Goal: Task Accomplishment & Management: Use online tool/utility

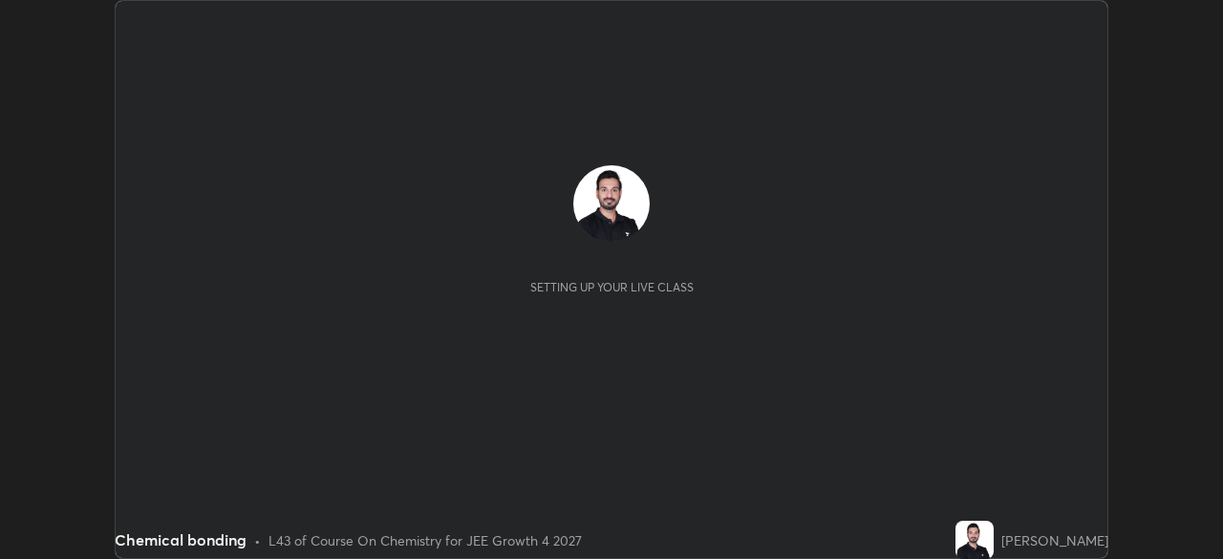
scroll to position [559, 1222]
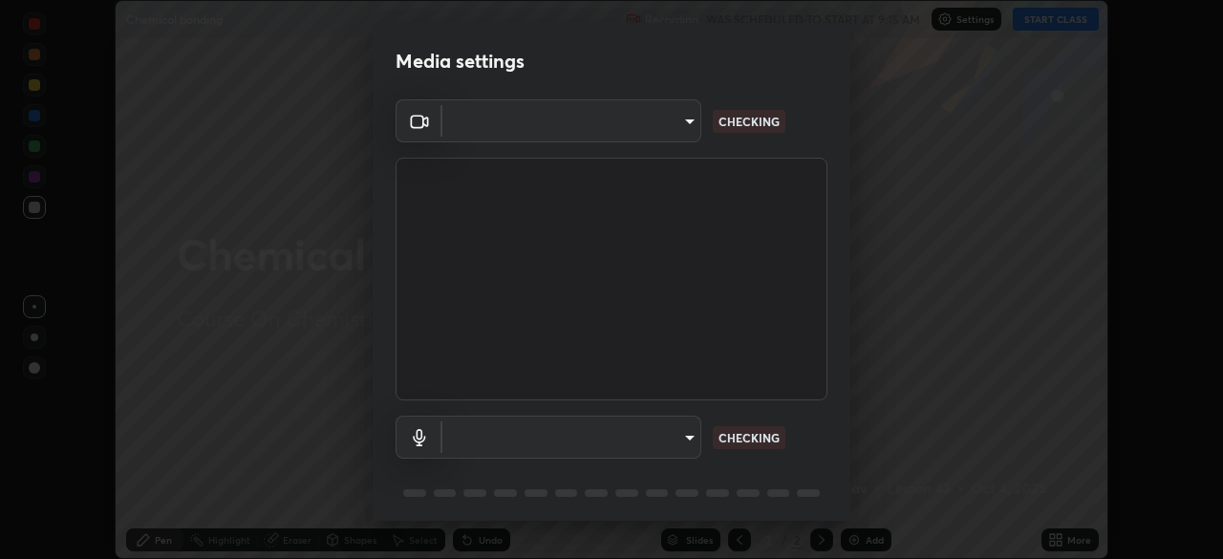
type input "878bb5f6a99355e2393efba74ceef3b3f7716bef1db07c11a5baaa90f242d193"
click at [681, 111] on body "Erase all Chemical bonding Recording WAS SCHEDULED TO START AT 9:15 AM Settings…" at bounding box center [611, 279] width 1223 height 559
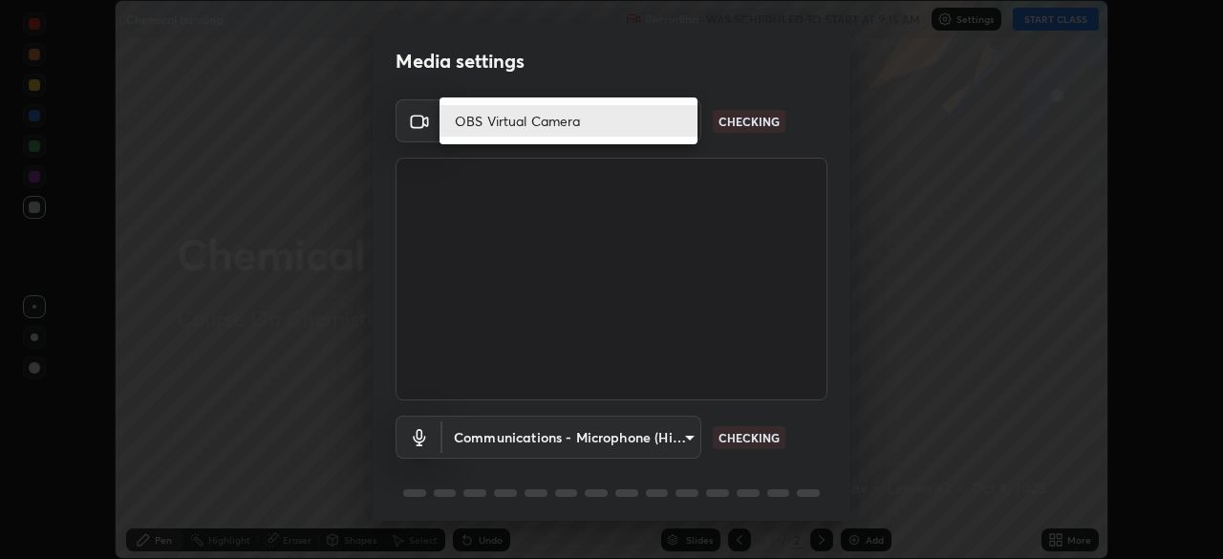
click at [641, 121] on li "OBS Virtual Camera" at bounding box center [569, 121] width 258 height 32
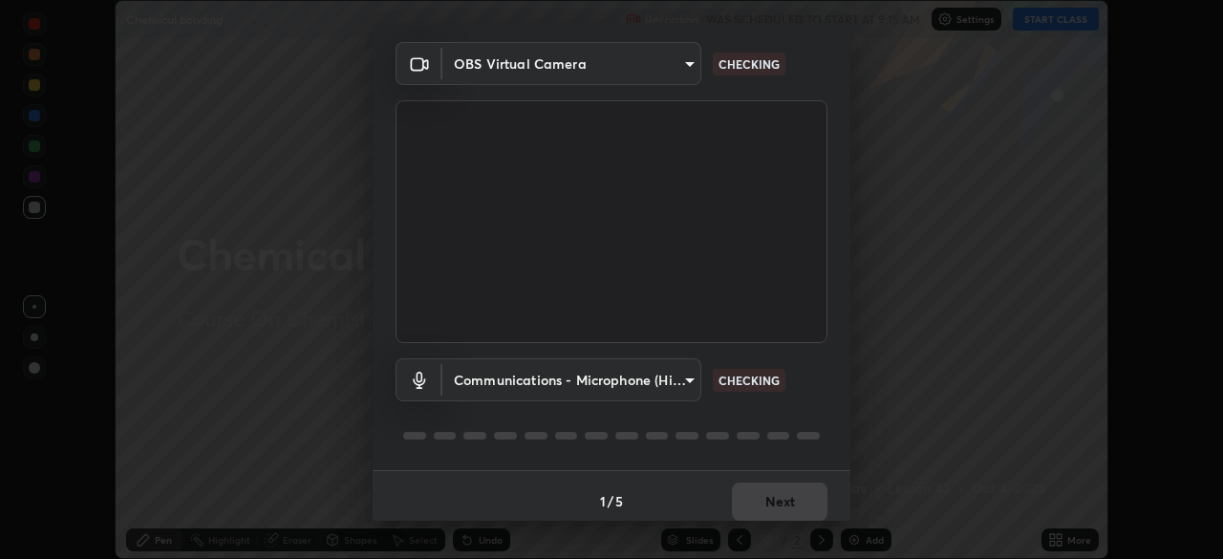
scroll to position [68, 0]
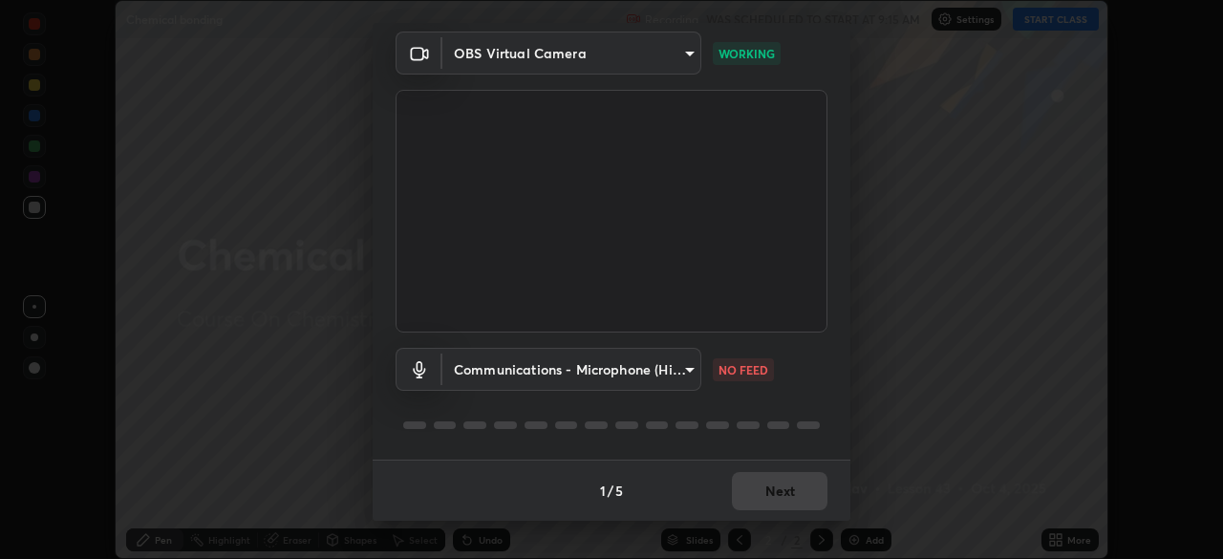
click at [668, 365] on body "Erase all Chemical bonding Recording WAS SCHEDULED TO START AT 9:15 AM Settings…" at bounding box center [611, 279] width 1223 height 559
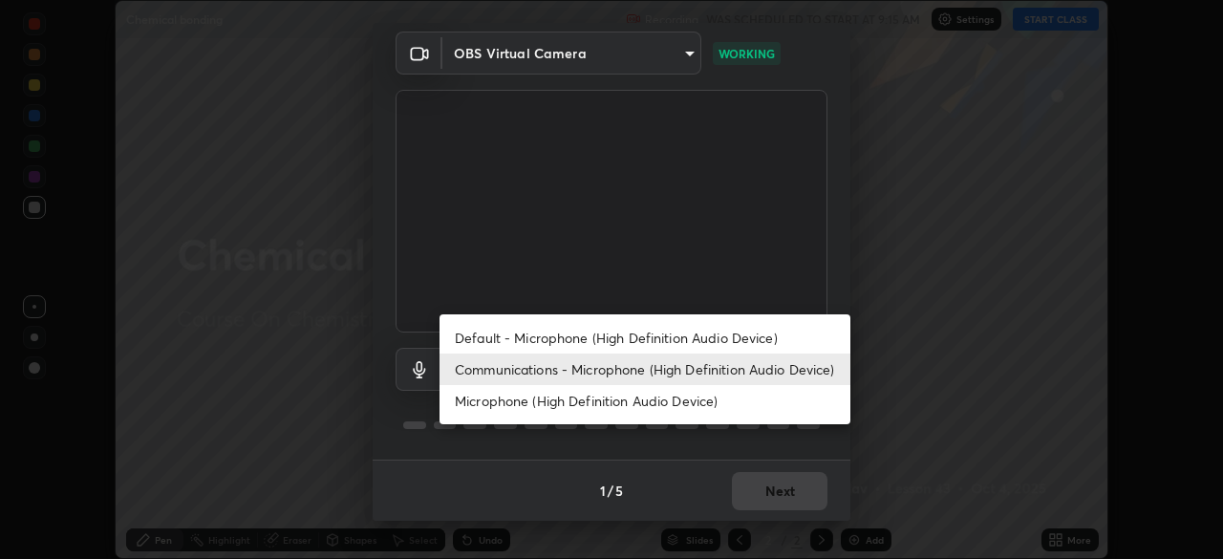
click at [599, 335] on li "Default - Microphone (High Definition Audio Device)" at bounding box center [645, 338] width 411 height 32
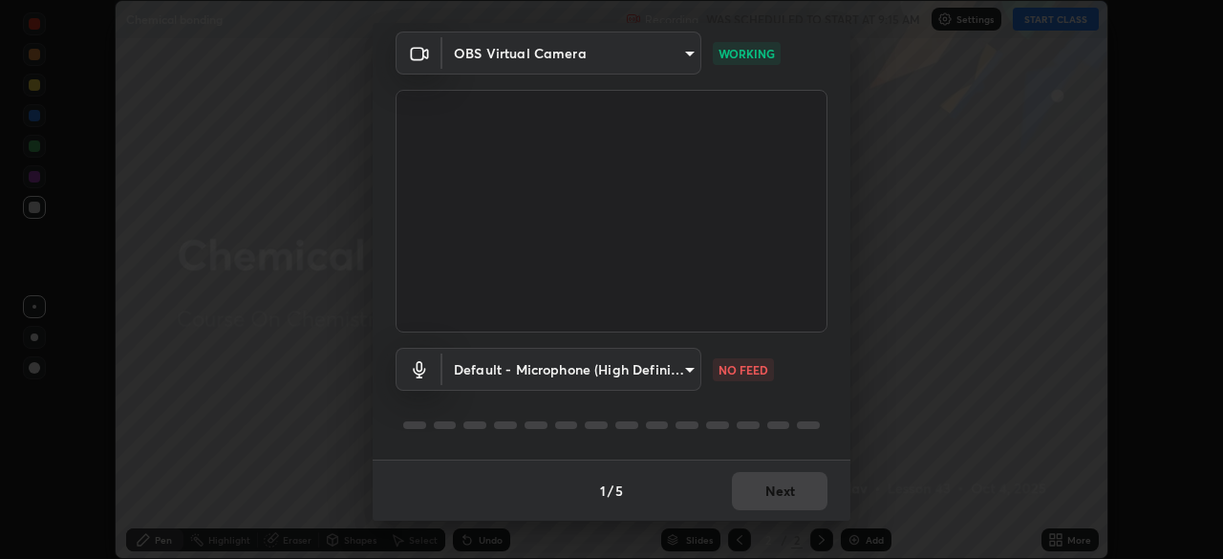
type input "default"
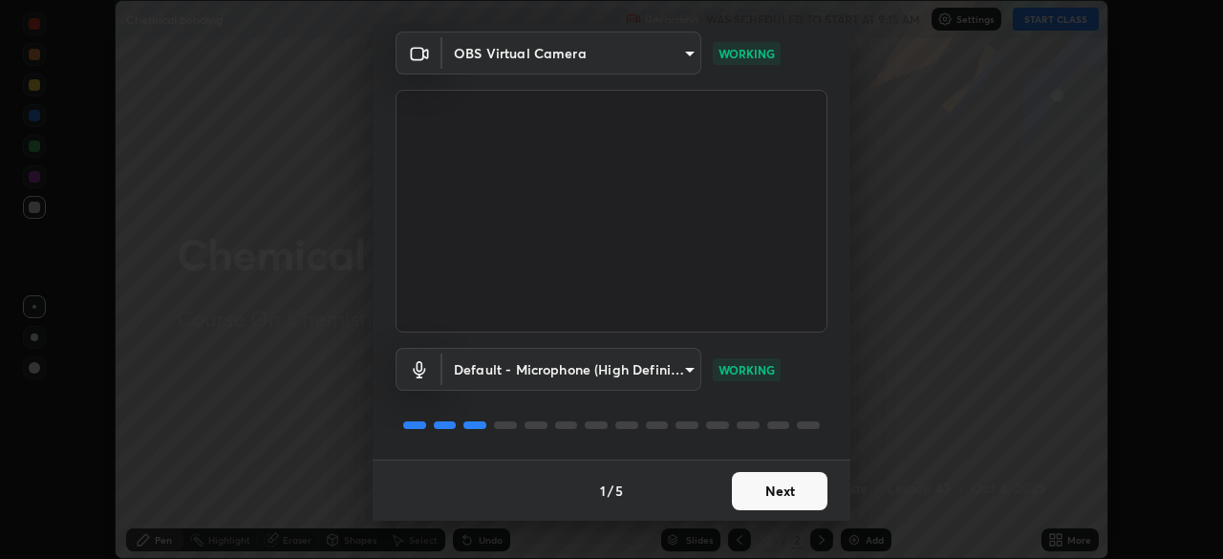
click at [767, 491] on button "Next" at bounding box center [780, 491] width 96 height 38
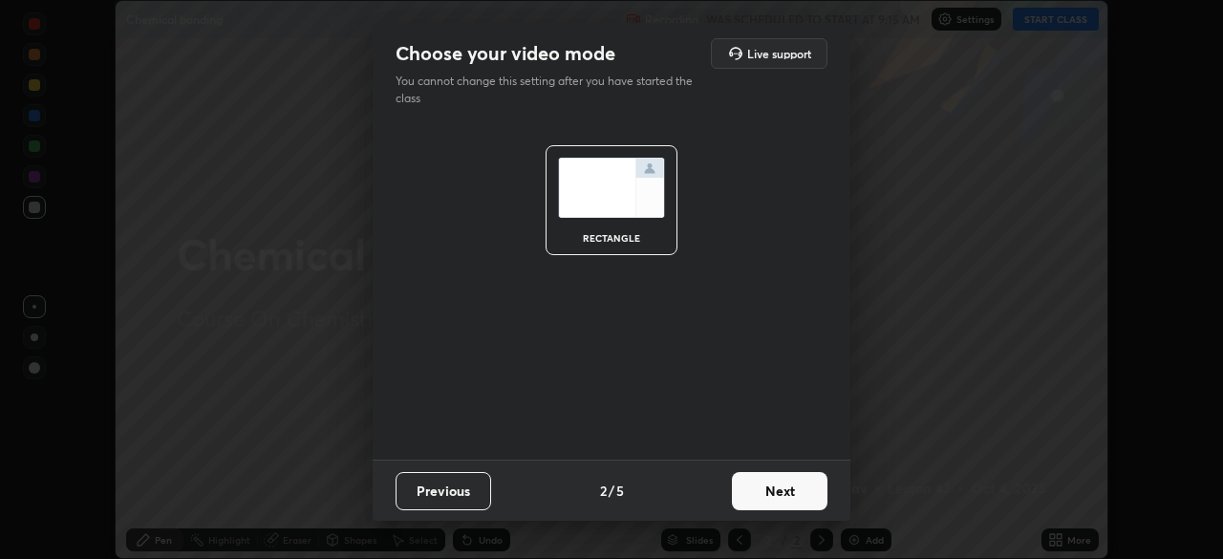
scroll to position [0, 0]
click at [778, 494] on button "Next" at bounding box center [780, 491] width 96 height 38
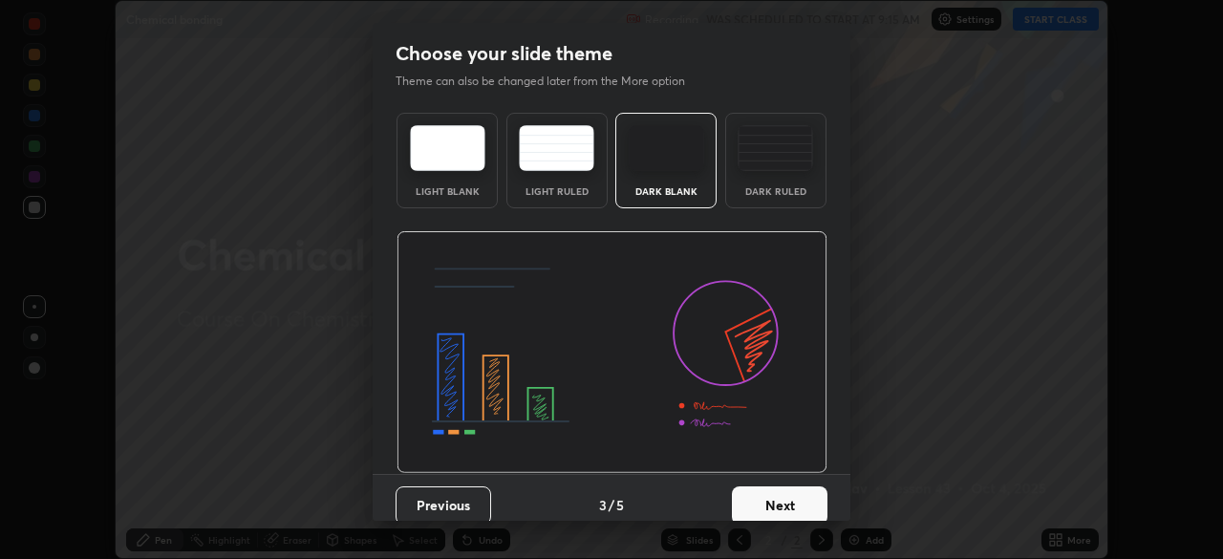
click at [785, 496] on button "Next" at bounding box center [780, 505] width 96 height 38
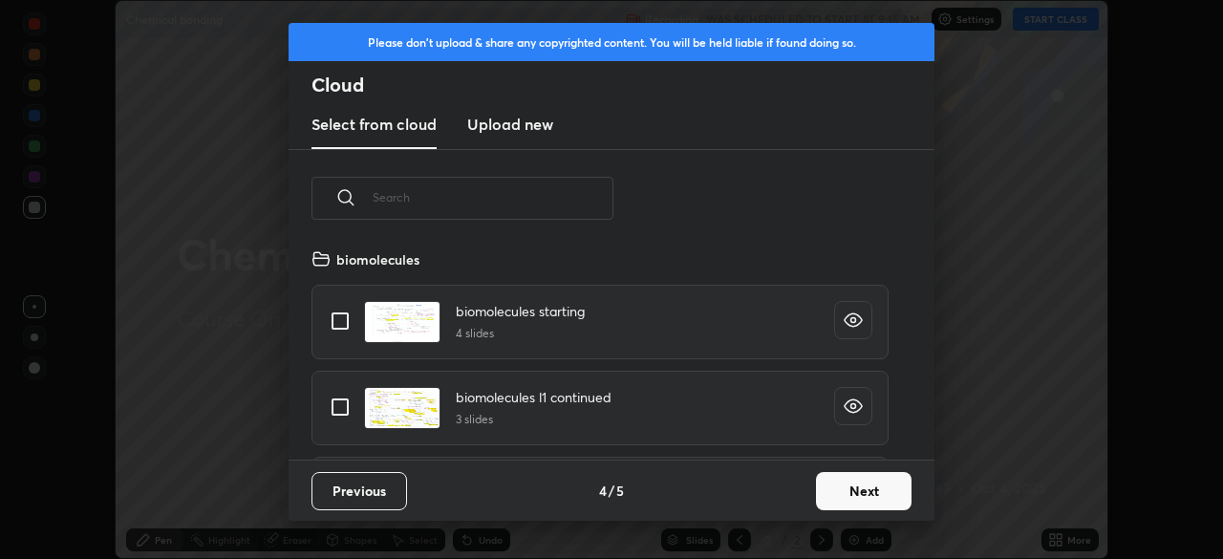
scroll to position [212, 614]
click at [825, 491] on button "Next" at bounding box center [864, 491] width 96 height 38
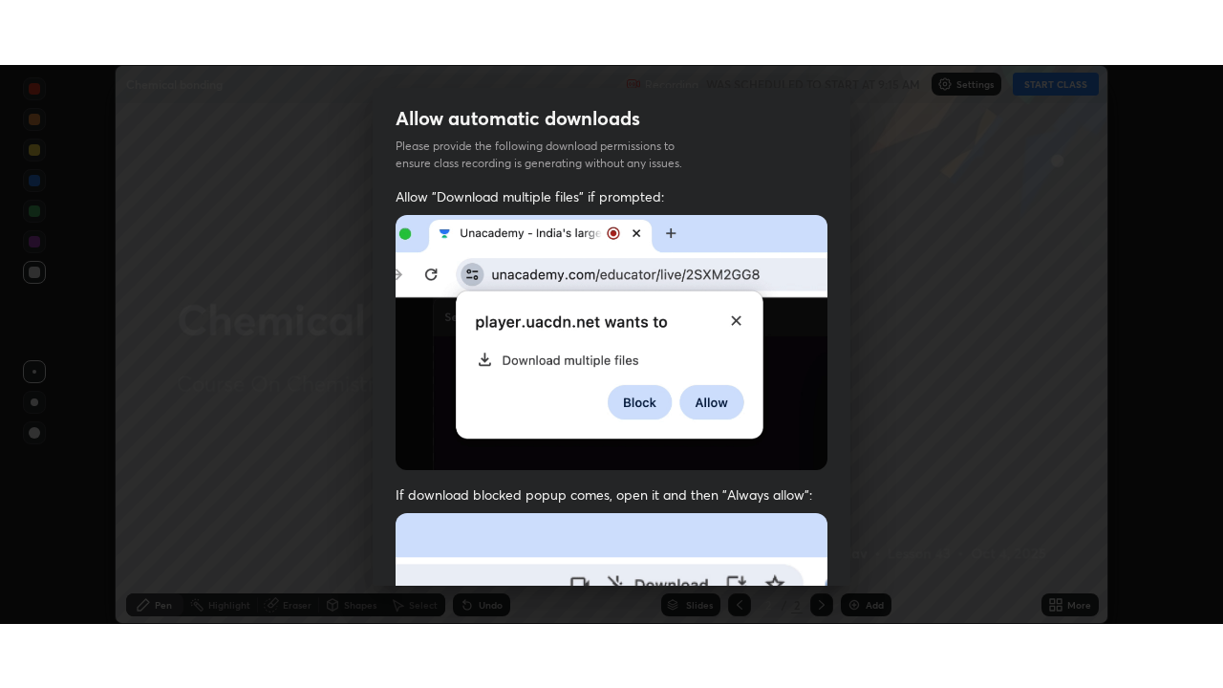
scroll to position [436, 0]
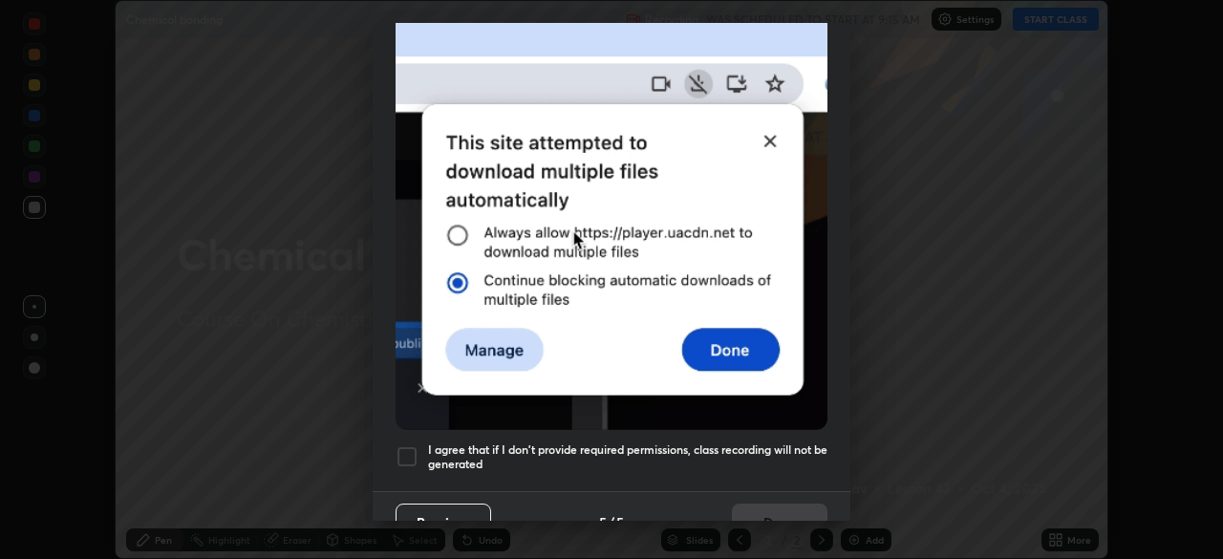
click at [407, 447] on div at bounding box center [407, 456] width 23 height 23
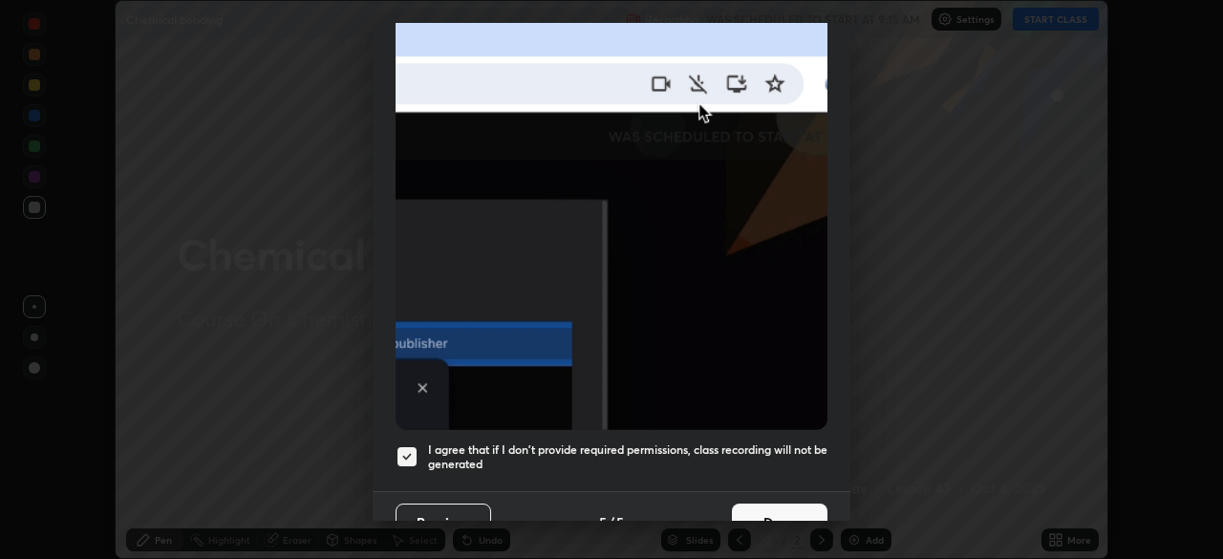
click at [763, 505] on button "Done" at bounding box center [780, 523] width 96 height 38
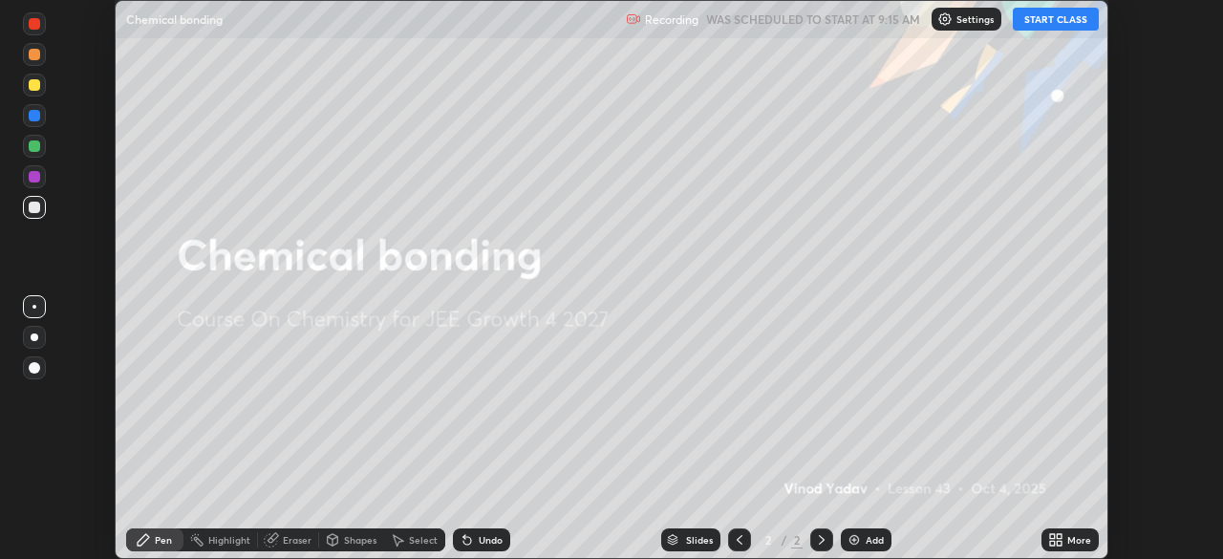
click at [1059, 19] on button "START CLASS" at bounding box center [1056, 19] width 86 height 23
click at [862, 544] on div "Add" at bounding box center [866, 540] width 51 height 23
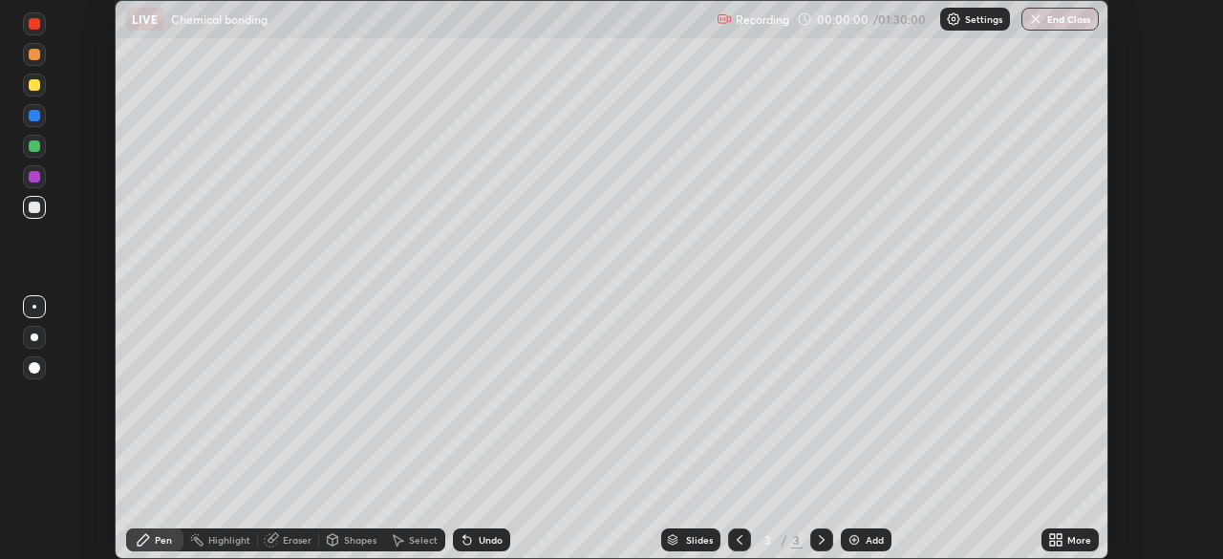
click at [1069, 545] on div "More" at bounding box center [1080, 540] width 24 height 10
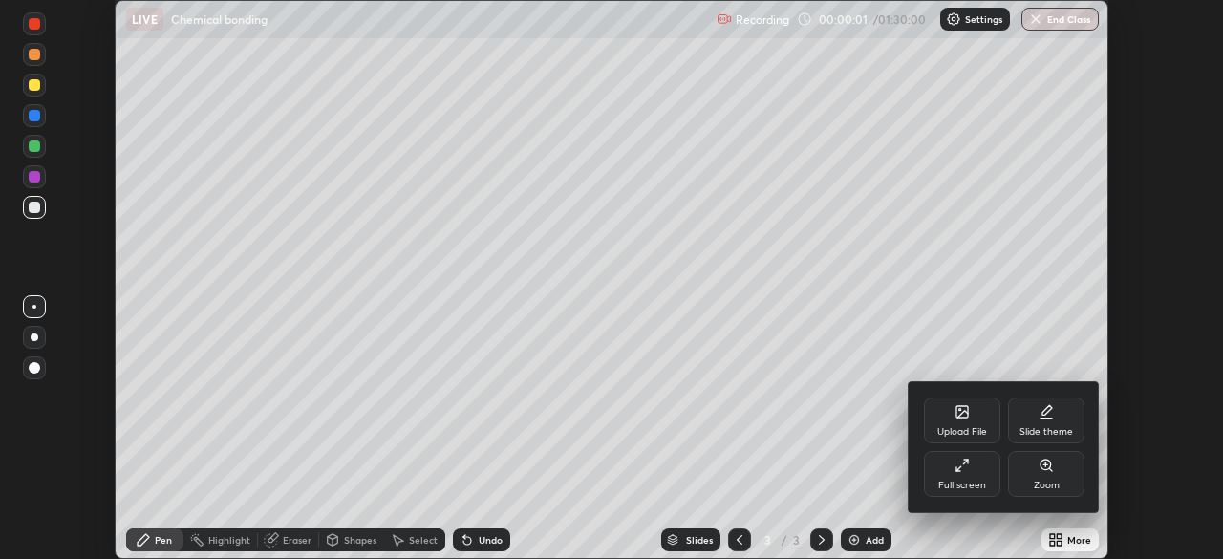
click at [978, 473] on div "Full screen" at bounding box center [962, 474] width 76 height 46
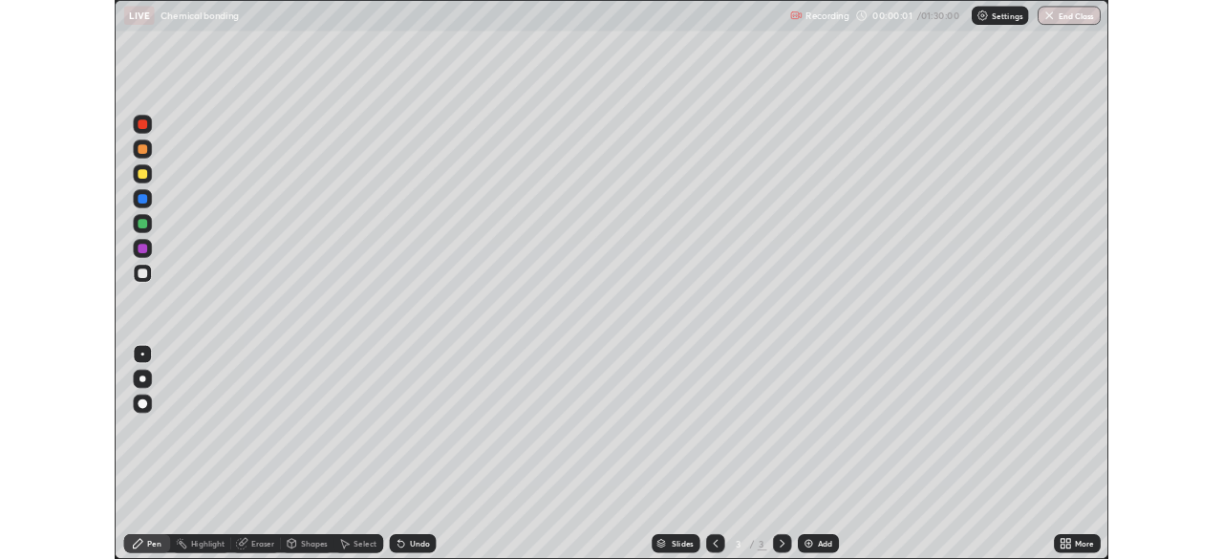
scroll to position [688, 1223]
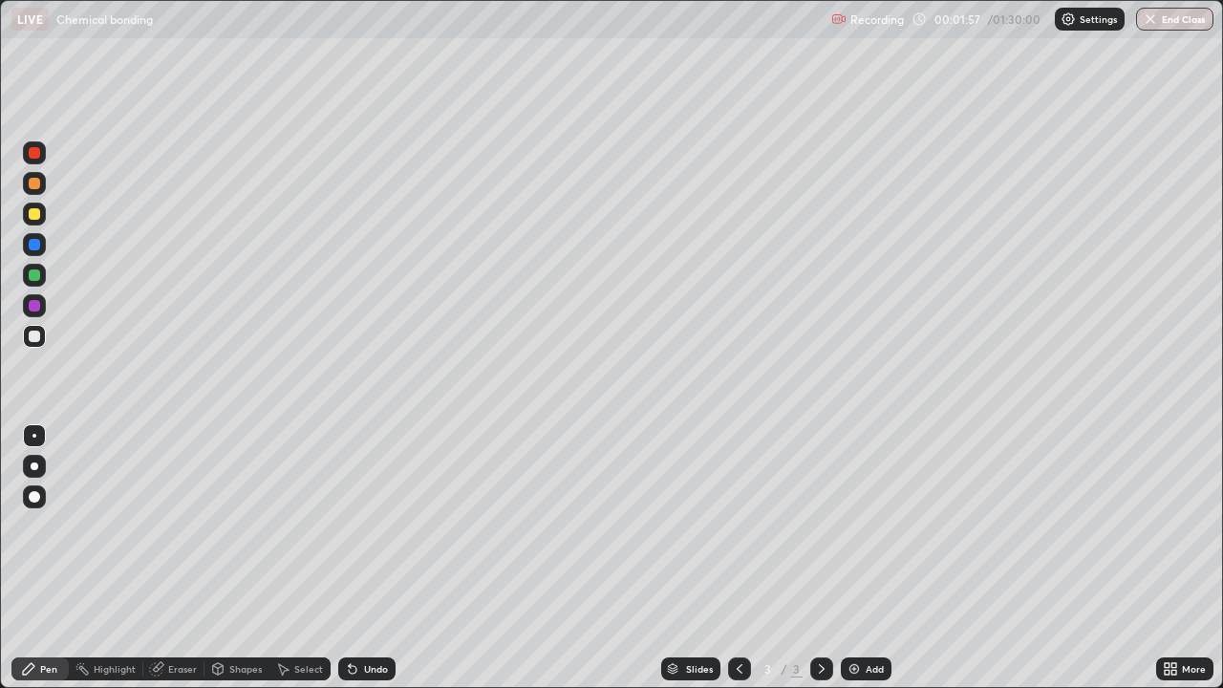
click at [35, 214] on div at bounding box center [34, 213] width 11 height 11
click at [32, 183] on div at bounding box center [34, 183] width 11 height 11
click at [29, 271] on div at bounding box center [34, 275] width 11 height 11
click at [33, 184] on div at bounding box center [34, 183] width 11 height 11
click at [33, 272] on div at bounding box center [34, 275] width 11 height 11
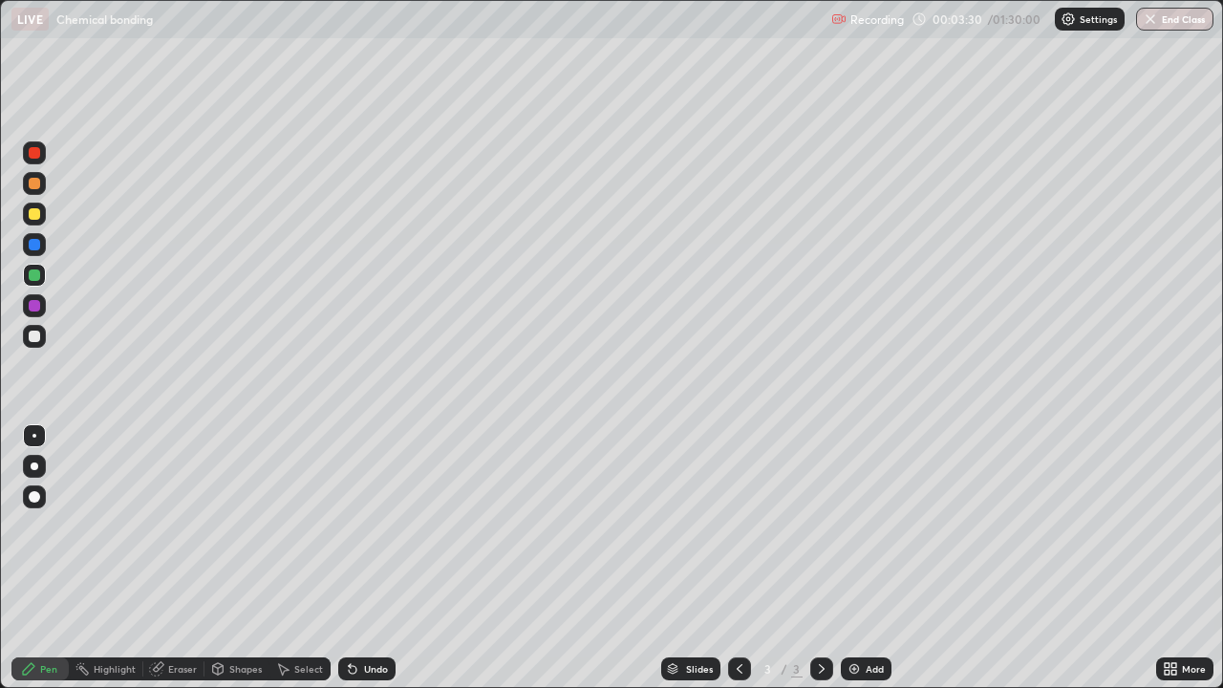
click at [182, 558] on div "Eraser" at bounding box center [182, 669] width 29 height 10
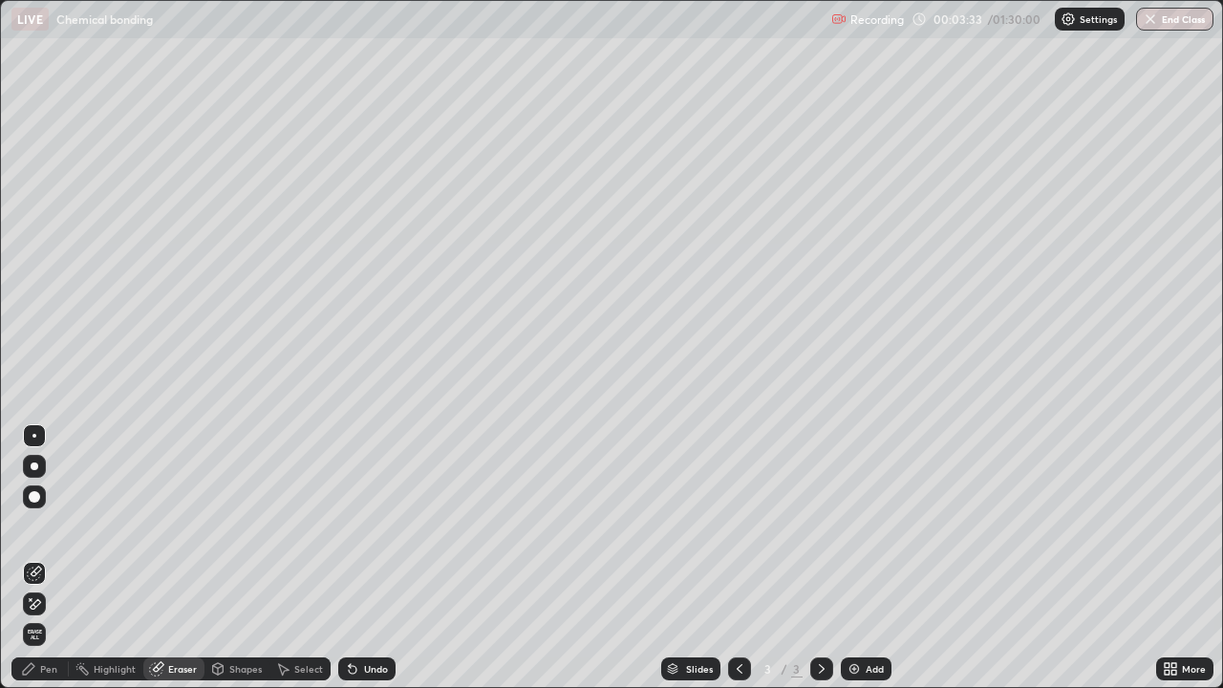
click at [50, 558] on div "Pen" at bounding box center [48, 669] width 17 height 10
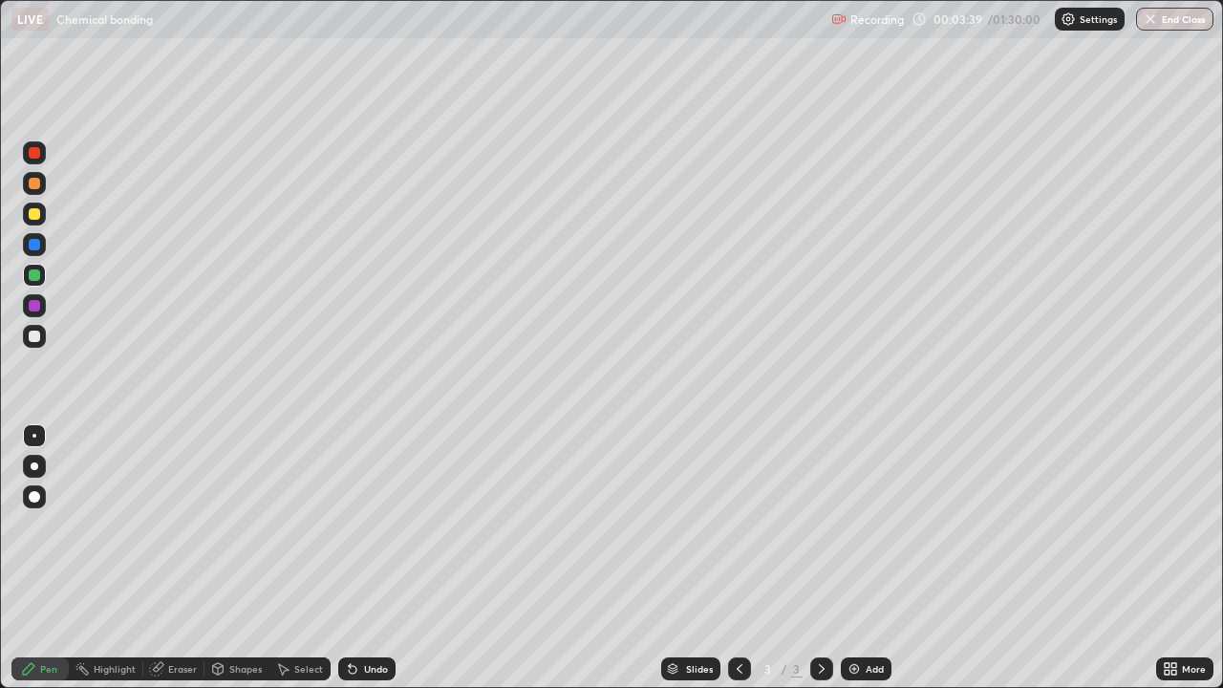
click at [32, 185] on div at bounding box center [34, 183] width 11 height 11
click at [32, 274] on div at bounding box center [34, 275] width 11 height 11
click at [32, 248] on div at bounding box center [34, 244] width 11 height 11
click at [33, 154] on div at bounding box center [34, 152] width 11 height 11
click at [29, 181] on div at bounding box center [34, 183] width 11 height 11
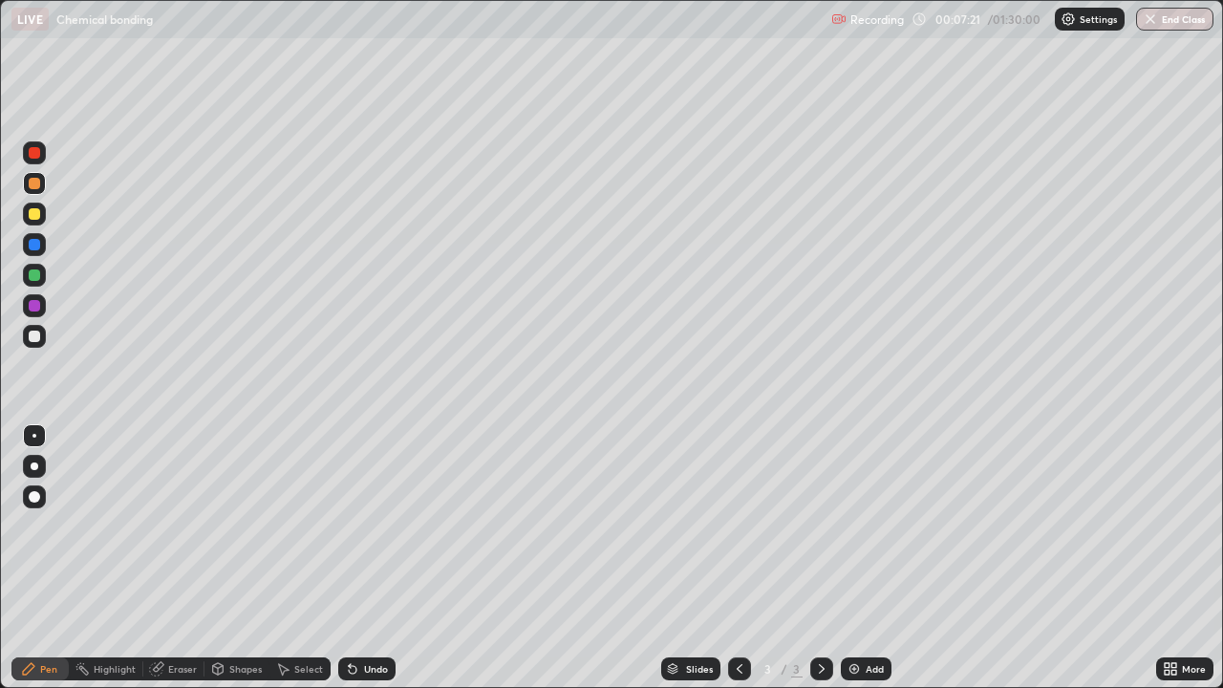
click at [32, 275] on div at bounding box center [34, 275] width 11 height 11
click at [863, 558] on div "Add" at bounding box center [866, 669] width 51 height 23
click at [31, 308] on div at bounding box center [34, 305] width 11 height 11
click at [29, 273] on div at bounding box center [34, 275] width 11 height 11
click at [32, 210] on div at bounding box center [34, 213] width 11 height 11
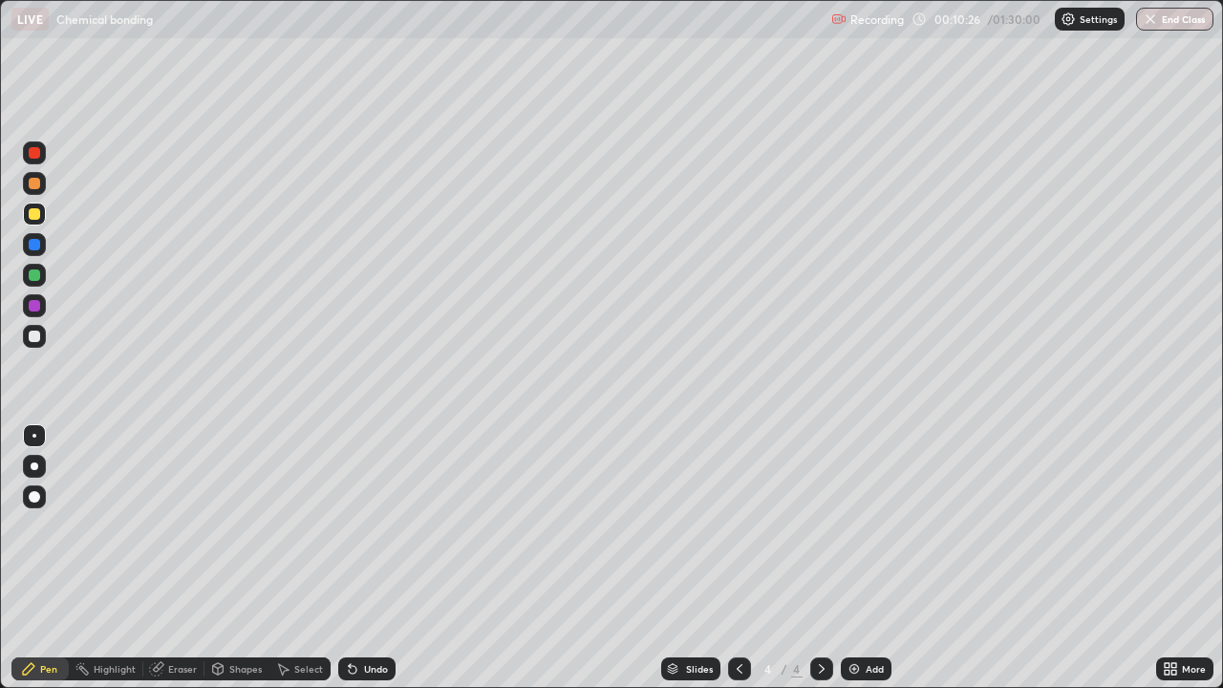
click at [861, 558] on div "Add" at bounding box center [866, 669] width 51 height 23
click at [32, 188] on div at bounding box center [34, 183] width 11 height 11
click at [740, 558] on icon at bounding box center [739, 668] width 15 height 15
click at [820, 558] on icon at bounding box center [821, 668] width 15 height 15
click at [736, 558] on icon at bounding box center [739, 668] width 15 height 15
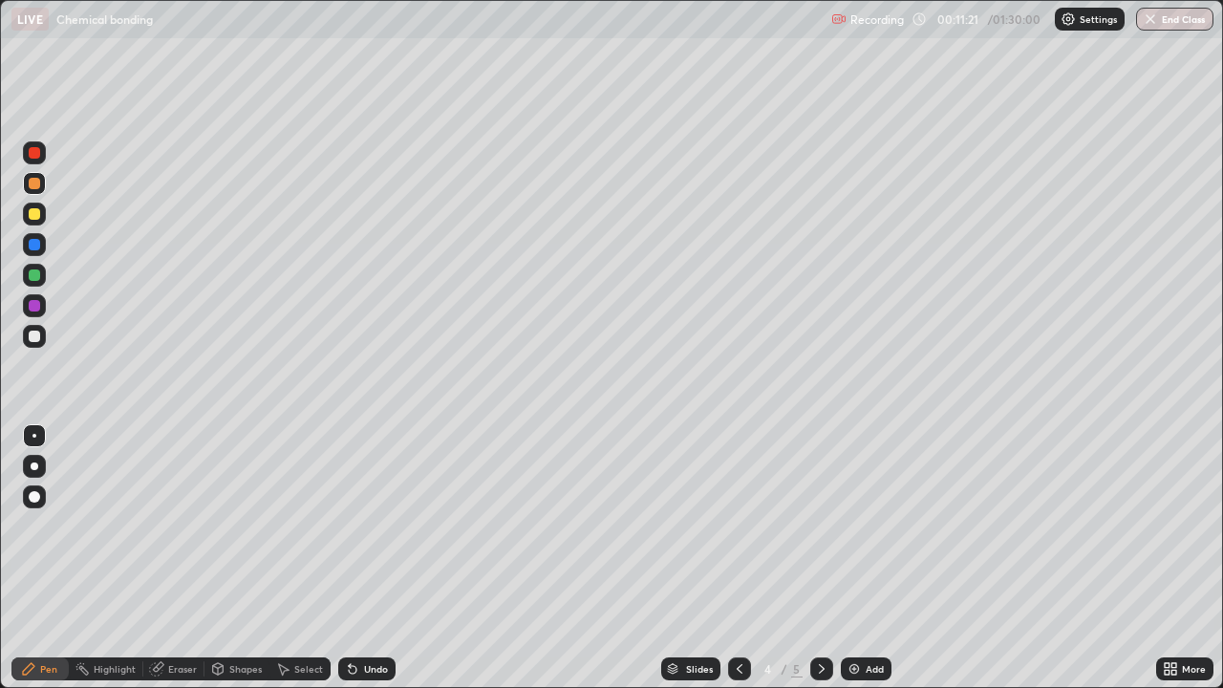
click at [820, 558] on icon at bounding box center [821, 668] width 15 height 15
click at [29, 300] on div at bounding box center [34, 305] width 23 height 23
click at [738, 558] on icon at bounding box center [739, 668] width 15 height 15
click at [32, 333] on div at bounding box center [34, 336] width 11 height 11
click at [30, 246] on div at bounding box center [34, 244] width 11 height 11
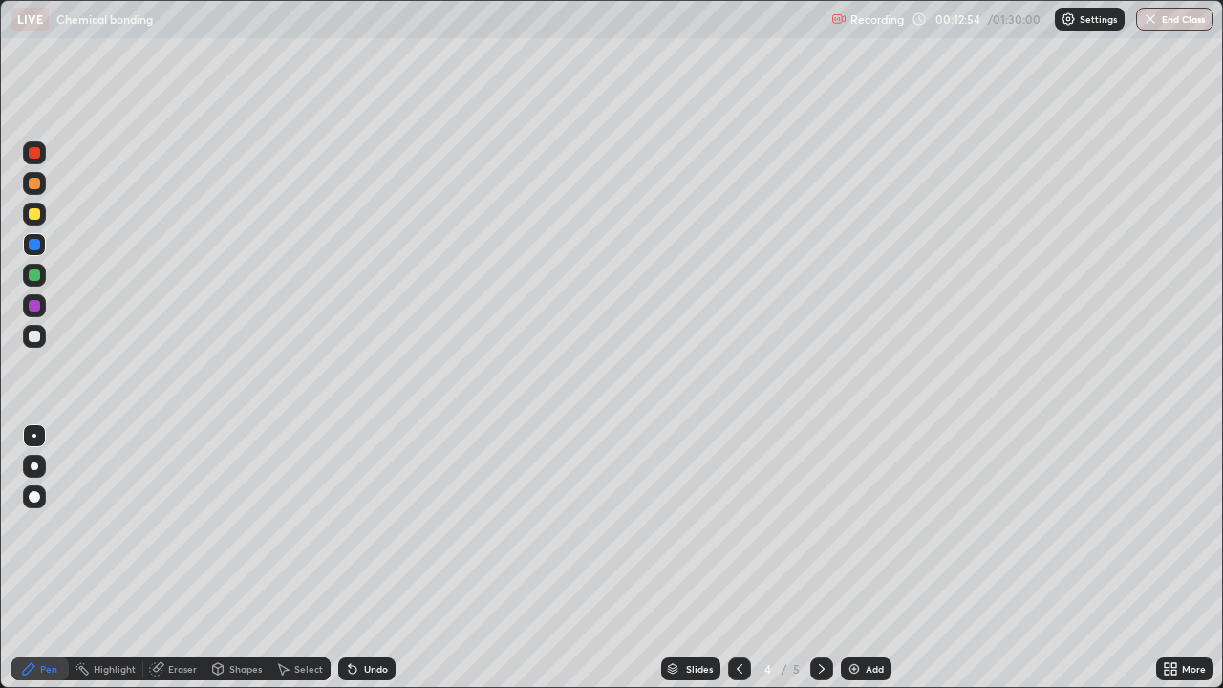
click at [737, 558] on icon at bounding box center [740, 669] width 6 height 10
click at [811, 558] on div at bounding box center [822, 669] width 23 height 23
click at [820, 558] on icon at bounding box center [821, 668] width 15 height 15
click at [29, 212] on div at bounding box center [34, 213] width 11 height 11
click at [32, 178] on div at bounding box center [34, 183] width 11 height 11
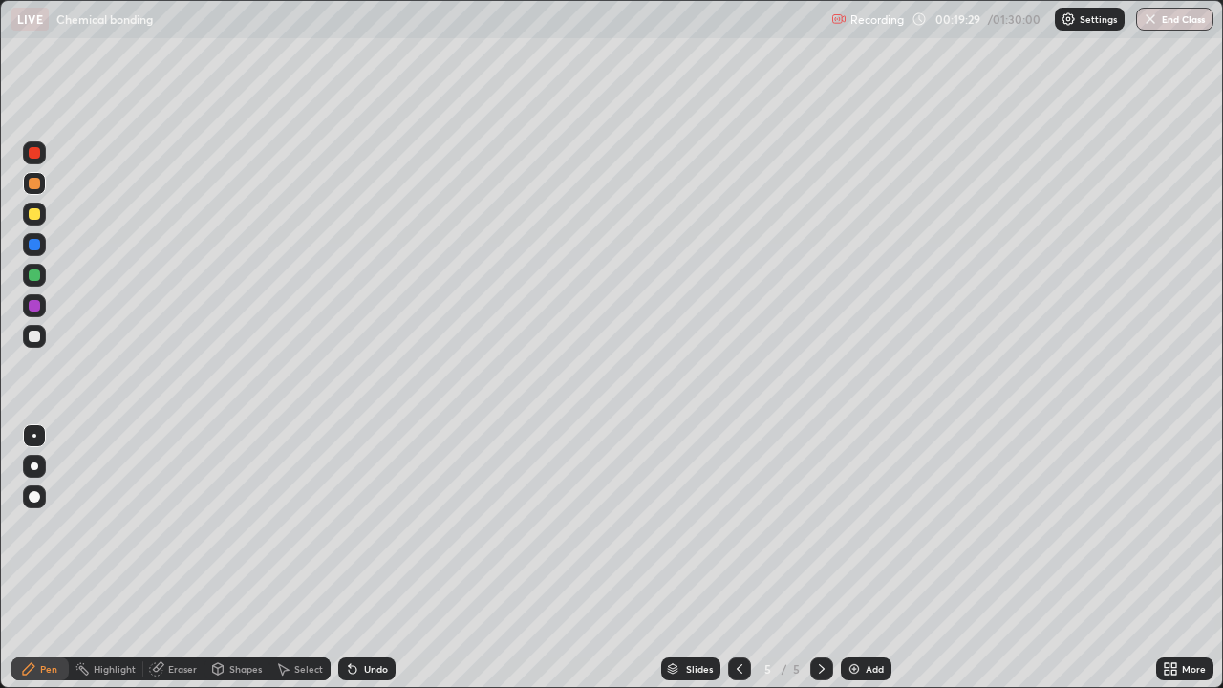
click at [34, 304] on div at bounding box center [34, 305] width 11 height 11
click at [29, 184] on div at bounding box center [34, 183] width 11 height 11
click at [32, 146] on div at bounding box center [34, 152] width 23 height 23
click at [108, 558] on div "Highlight" at bounding box center [115, 669] width 42 height 10
click at [33, 338] on div at bounding box center [34, 336] width 11 height 11
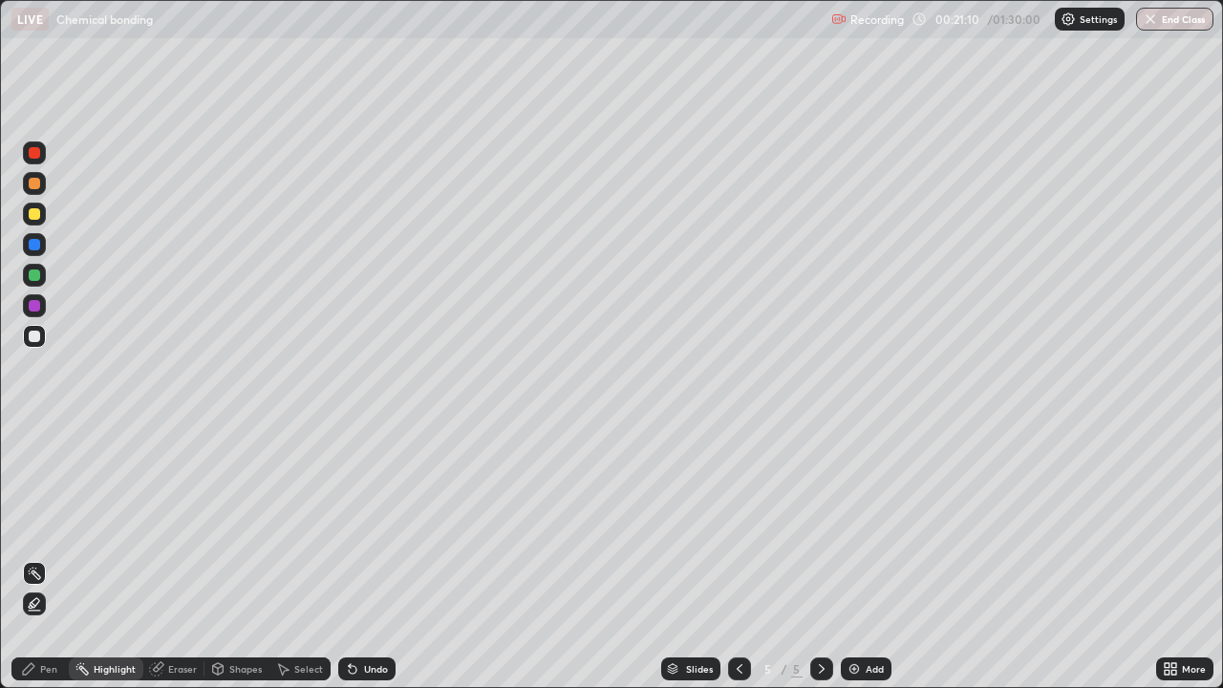
click at [43, 558] on div "Pen" at bounding box center [48, 669] width 17 height 10
click at [855, 558] on div "Add" at bounding box center [866, 669] width 51 height 23
click at [31, 209] on div at bounding box center [34, 213] width 11 height 11
click at [29, 275] on div at bounding box center [34, 275] width 11 height 11
click at [32, 154] on div at bounding box center [34, 152] width 11 height 11
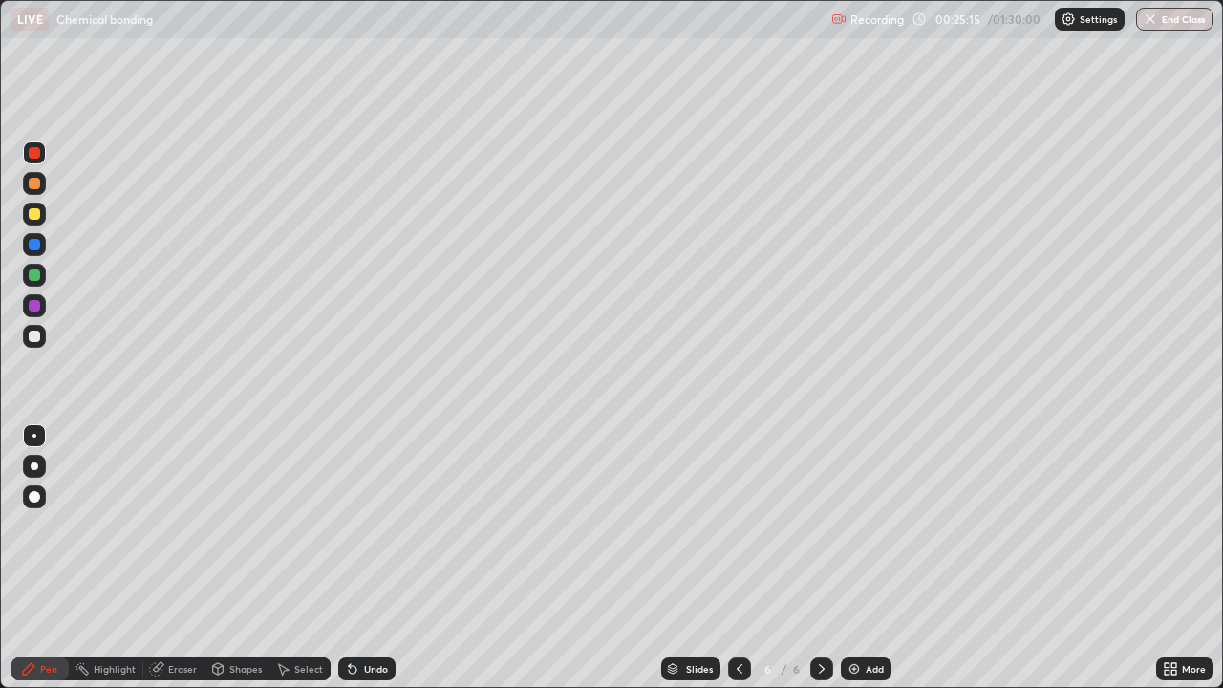
click at [33, 335] on div at bounding box center [34, 336] width 11 height 11
click at [29, 241] on div at bounding box center [34, 244] width 11 height 11
click at [29, 215] on div at bounding box center [34, 213] width 11 height 11
click at [867, 558] on div "Add" at bounding box center [875, 669] width 18 height 10
click at [31, 304] on div at bounding box center [34, 305] width 11 height 11
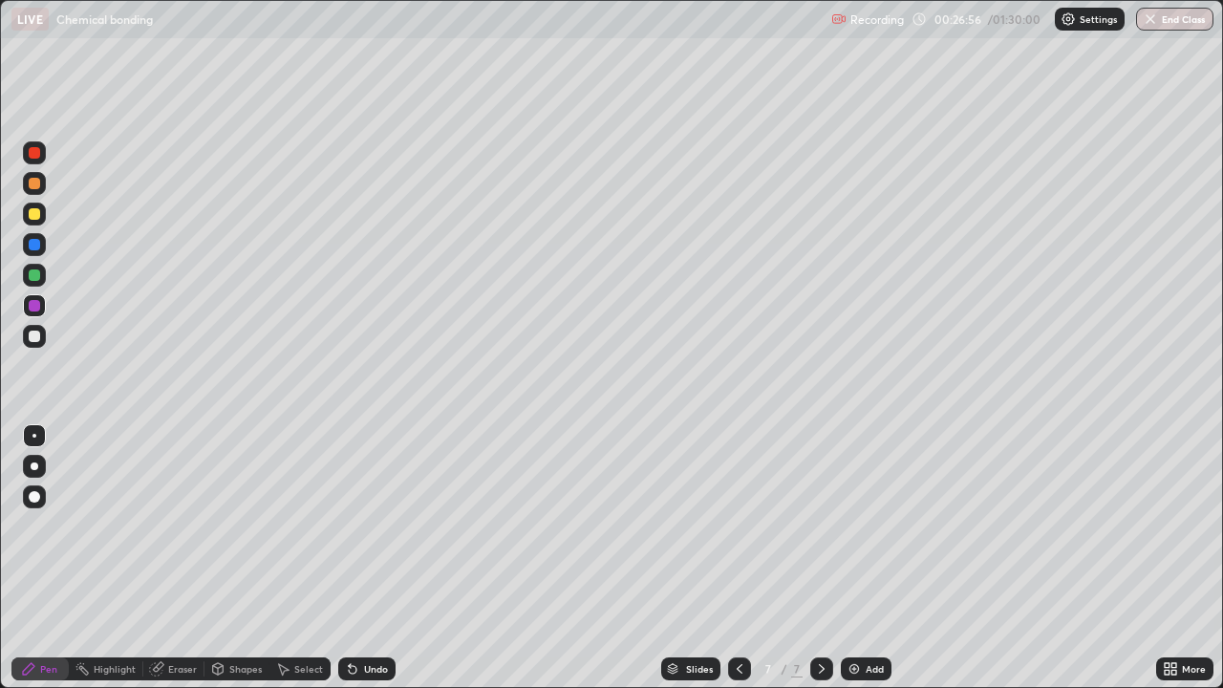
click at [176, 558] on div "Eraser" at bounding box center [182, 669] width 29 height 10
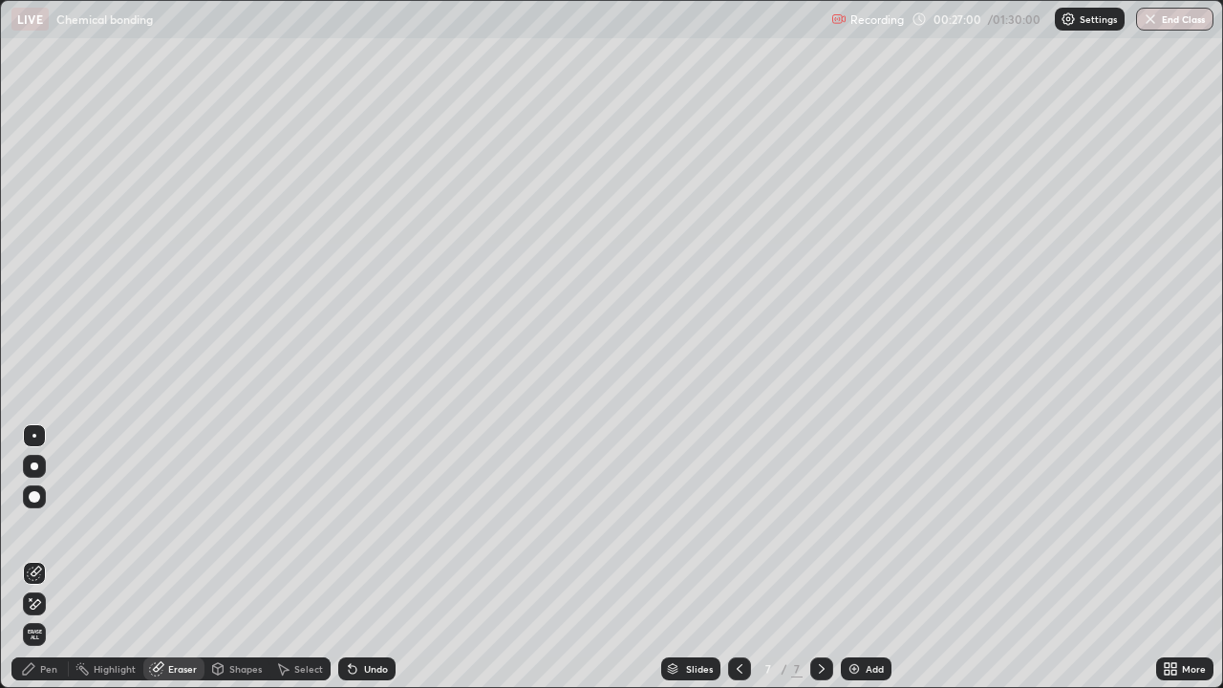
click at [47, 558] on div "Pen" at bounding box center [48, 669] width 17 height 10
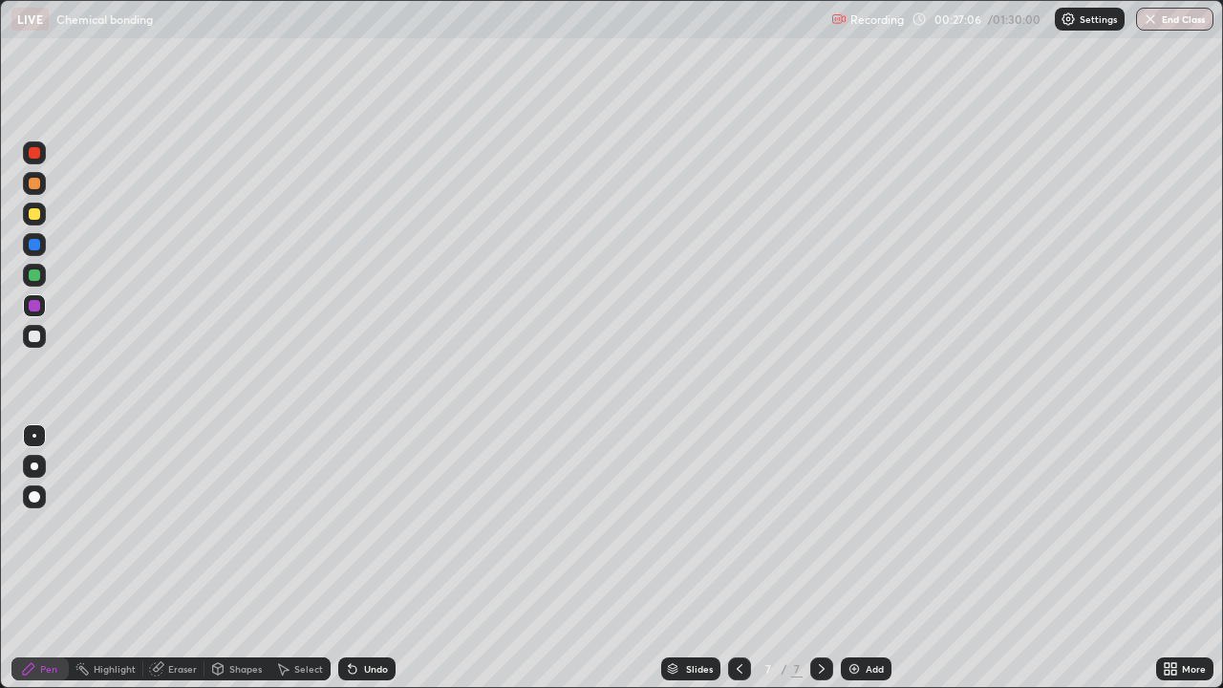
click at [34, 243] on div at bounding box center [34, 244] width 11 height 11
click at [30, 155] on div at bounding box center [34, 152] width 11 height 11
click at [107, 558] on div "Highlight" at bounding box center [115, 669] width 42 height 10
click at [49, 558] on div "Pen" at bounding box center [48, 669] width 17 height 10
click at [32, 244] on div at bounding box center [34, 244] width 11 height 11
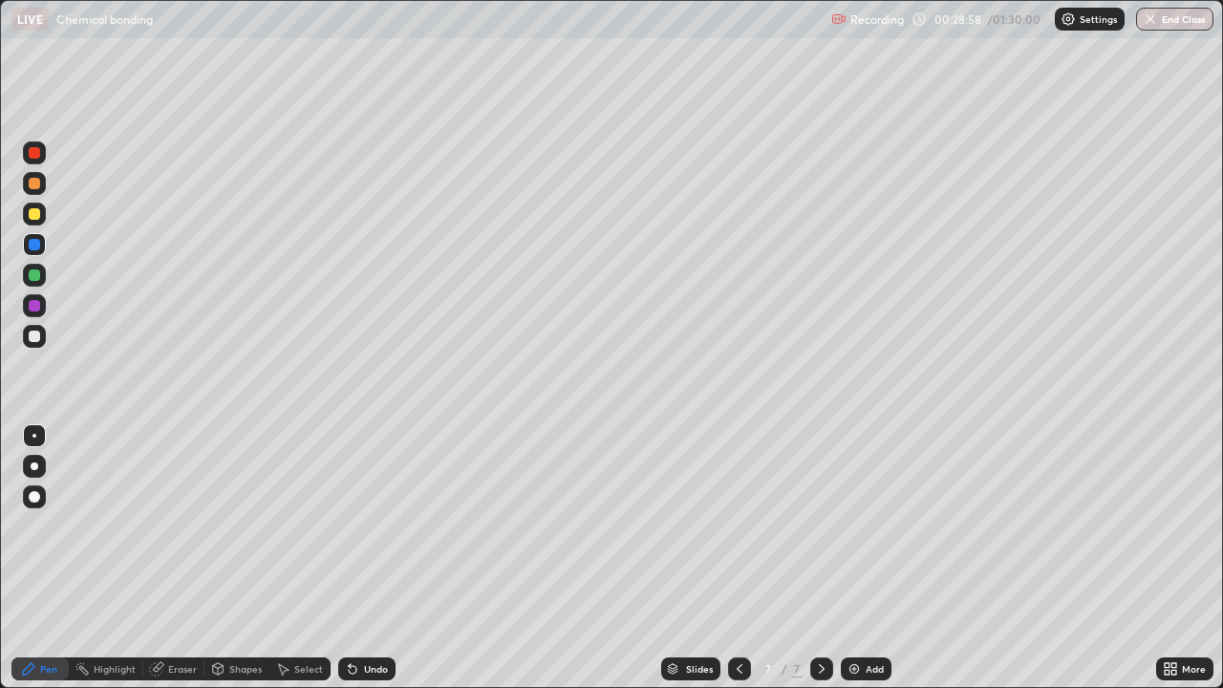
click at [32, 304] on div at bounding box center [34, 305] width 11 height 11
click at [31, 272] on div at bounding box center [34, 275] width 11 height 11
click at [33, 340] on div at bounding box center [34, 336] width 11 height 11
click at [32, 306] on div at bounding box center [34, 305] width 11 height 11
click at [27, 270] on div at bounding box center [34, 275] width 23 height 23
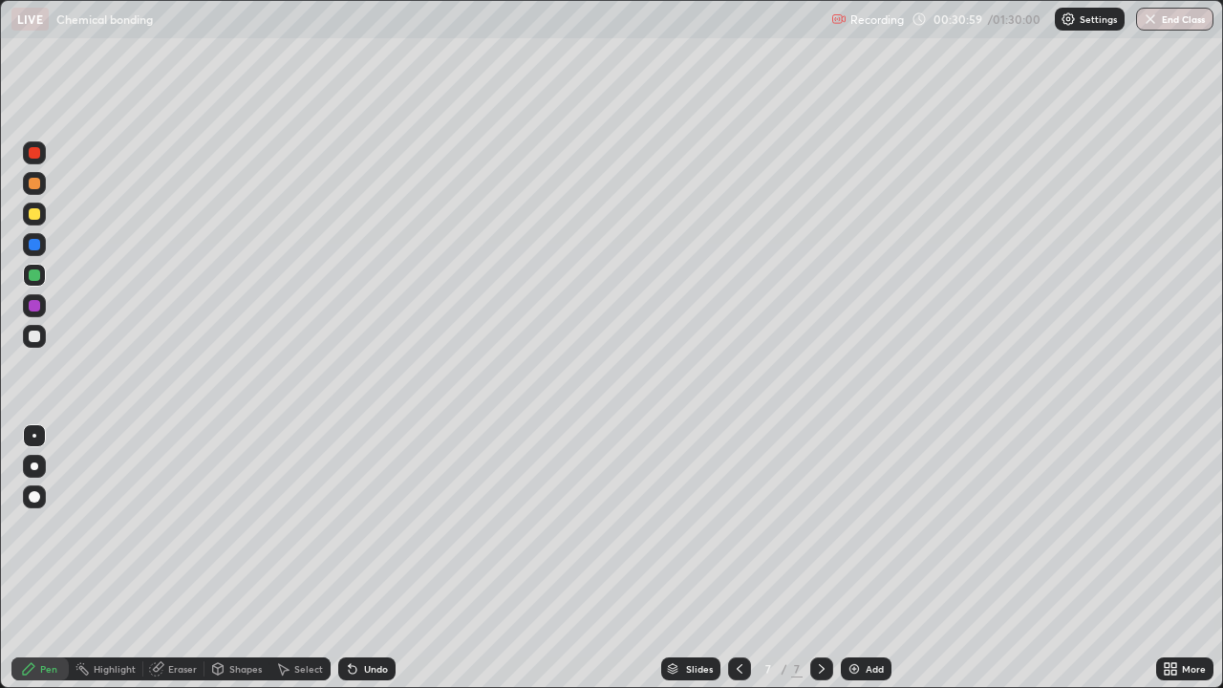
click at [31, 304] on div at bounding box center [34, 305] width 11 height 11
click at [867, 558] on div "Add" at bounding box center [875, 669] width 18 height 10
click at [31, 242] on div at bounding box center [34, 244] width 11 height 11
click at [115, 558] on div "Highlight" at bounding box center [106, 669] width 75 height 23
click at [49, 558] on div "Pen" at bounding box center [48, 669] width 17 height 10
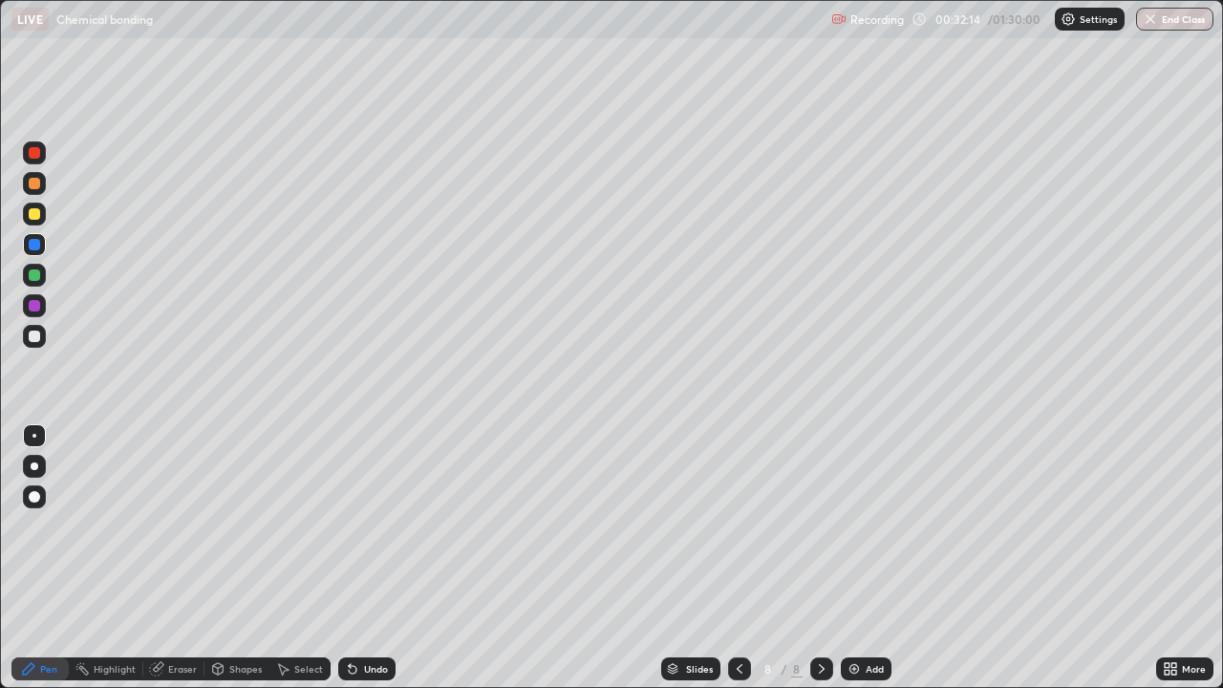
click at [31, 271] on div at bounding box center [34, 275] width 11 height 11
click at [33, 209] on div at bounding box center [34, 213] width 11 height 11
click at [739, 558] on icon at bounding box center [740, 669] width 6 height 10
click at [820, 558] on icon at bounding box center [821, 668] width 15 height 15
click at [36, 305] on div at bounding box center [34, 305] width 11 height 11
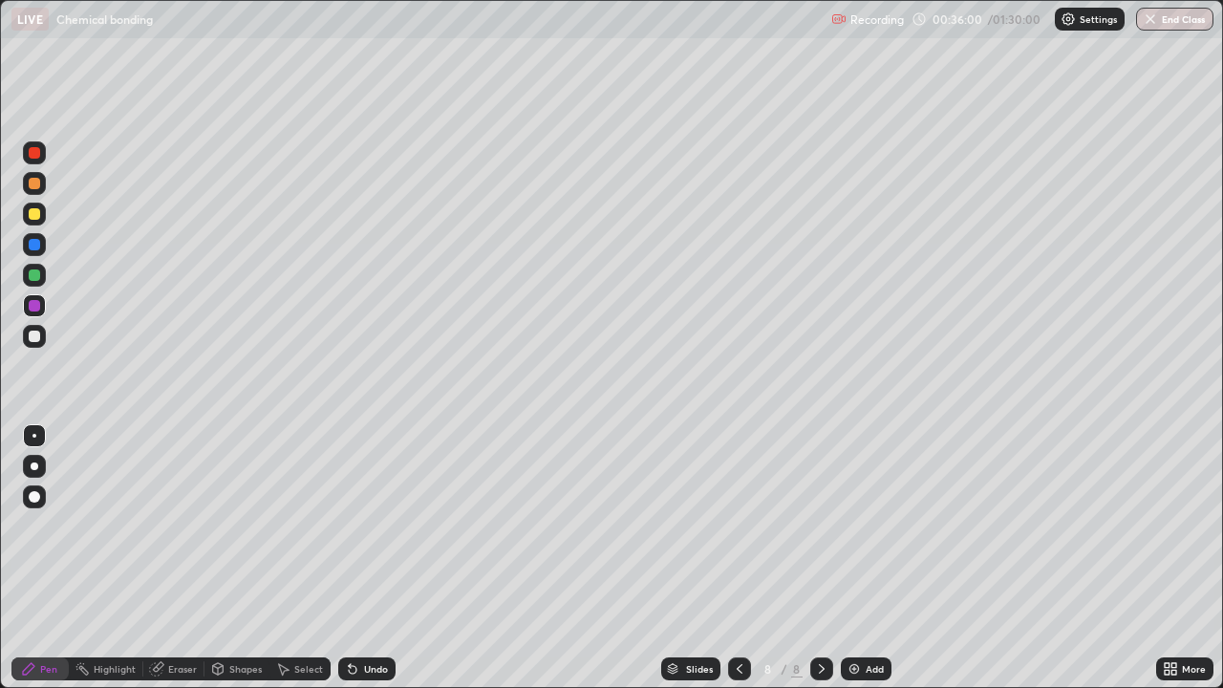
click at [30, 241] on div at bounding box center [34, 244] width 11 height 11
click at [871, 558] on div "Add" at bounding box center [866, 669] width 51 height 23
click at [30, 275] on div at bounding box center [34, 275] width 11 height 11
click at [32, 302] on div at bounding box center [34, 305] width 11 height 11
click at [866, 558] on div "Add" at bounding box center [875, 669] width 18 height 10
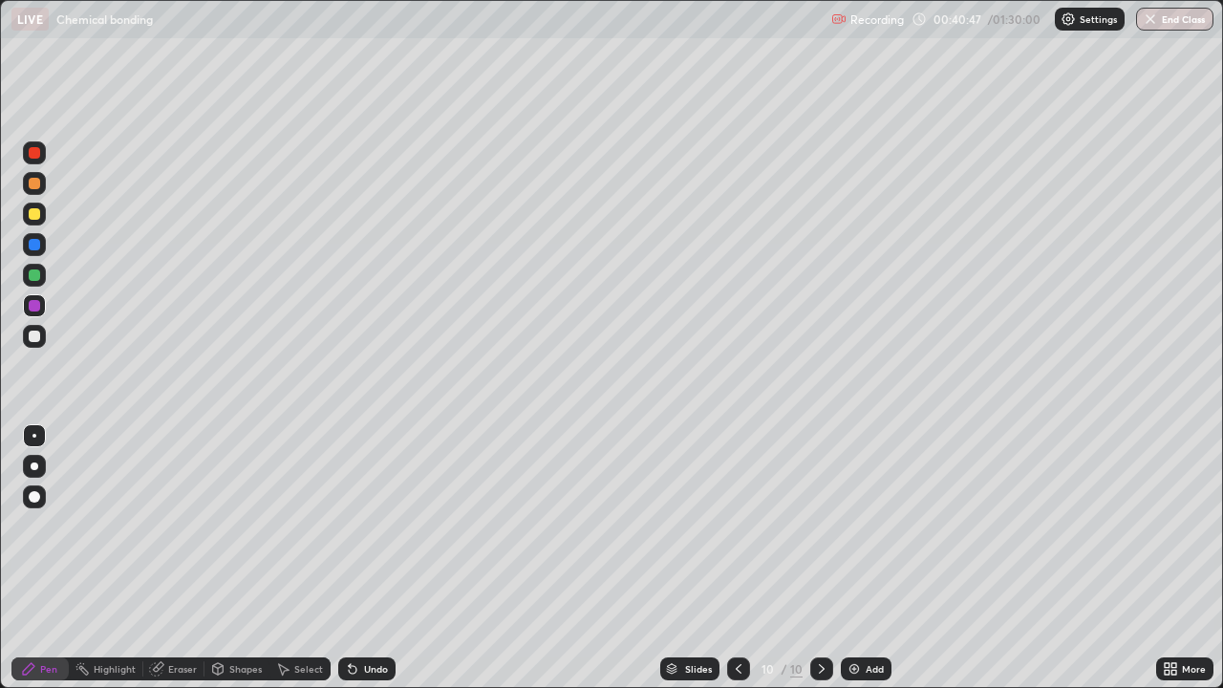
click at [33, 181] on div at bounding box center [34, 183] width 11 height 11
click at [737, 558] on icon at bounding box center [739, 669] width 6 height 10
click at [811, 558] on div at bounding box center [822, 669] width 23 height 23
click at [32, 270] on div at bounding box center [34, 275] width 11 height 11
click at [31, 306] on div at bounding box center [34, 305] width 11 height 11
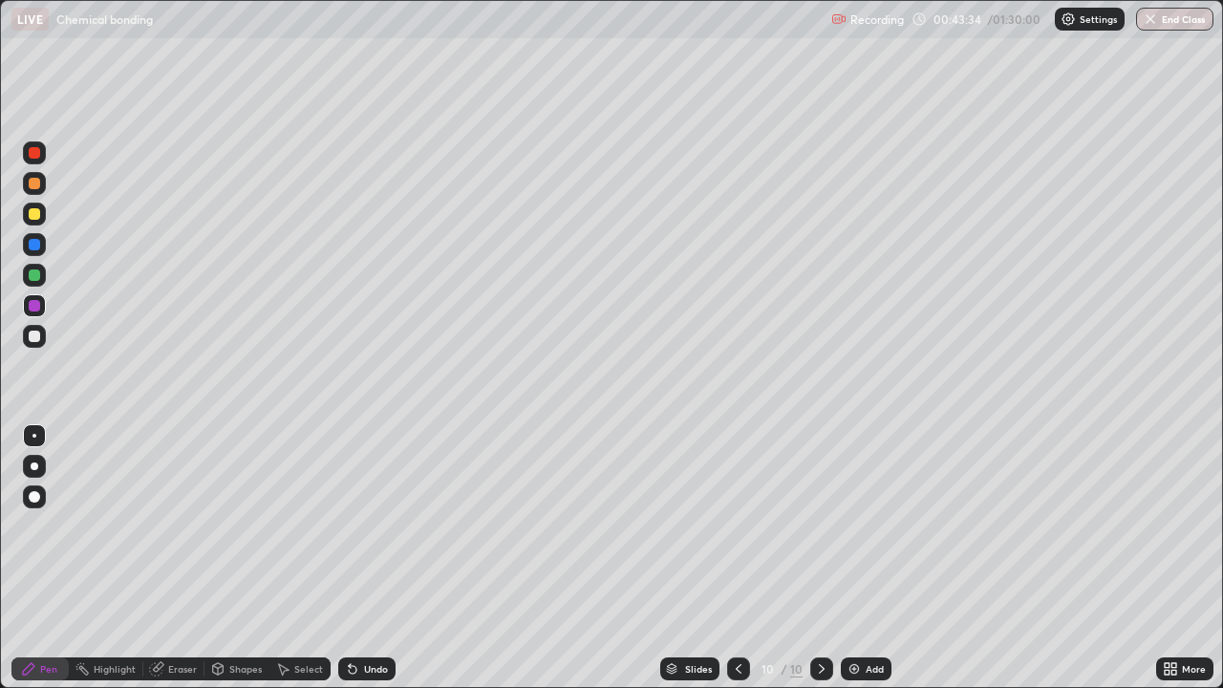
click at [737, 558] on icon at bounding box center [739, 669] width 6 height 10
click at [821, 558] on icon at bounding box center [821, 668] width 15 height 15
click at [32, 278] on div at bounding box center [34, 275] width 11 height 11
click at [883, 558] on div "Add" at bounding box center [866, 669] width 51 height 23
click at [738, 558] on icon at bounding box center [739, 668] width 15 height 15
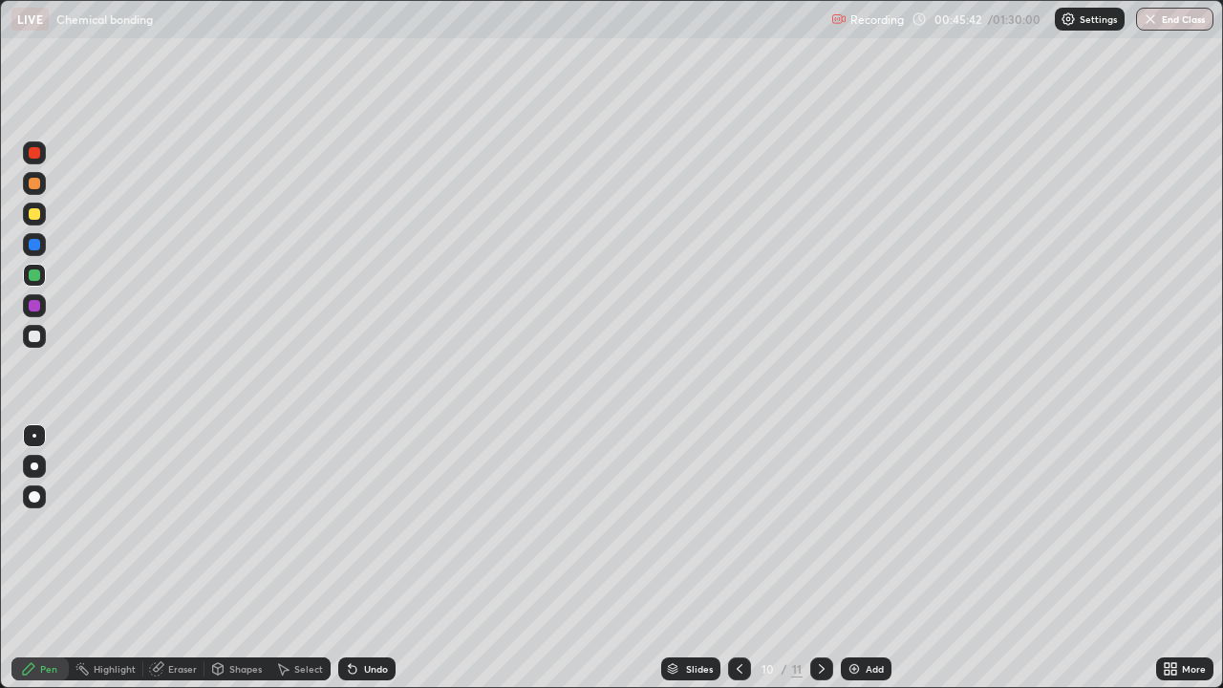
click at [738, 558] on icon at bounding box center [739, 668] width 15 height 15
click at [819, 558] on icon at bounding box center [822, 669] width 6 height 10
click at [175, 558] on div "Eraser" at bounding box center [173, 669] width 61 height 23
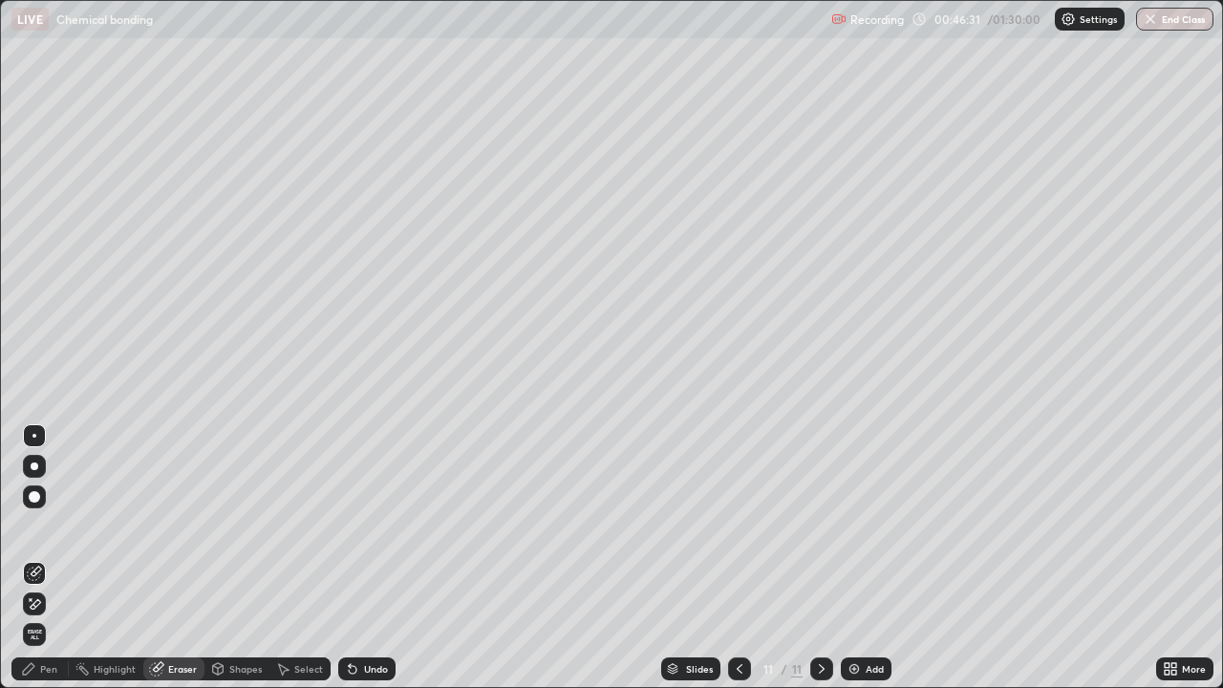
click at [54, 558] on div "Pen" at bounding box center [48, 669] width 17 height 10
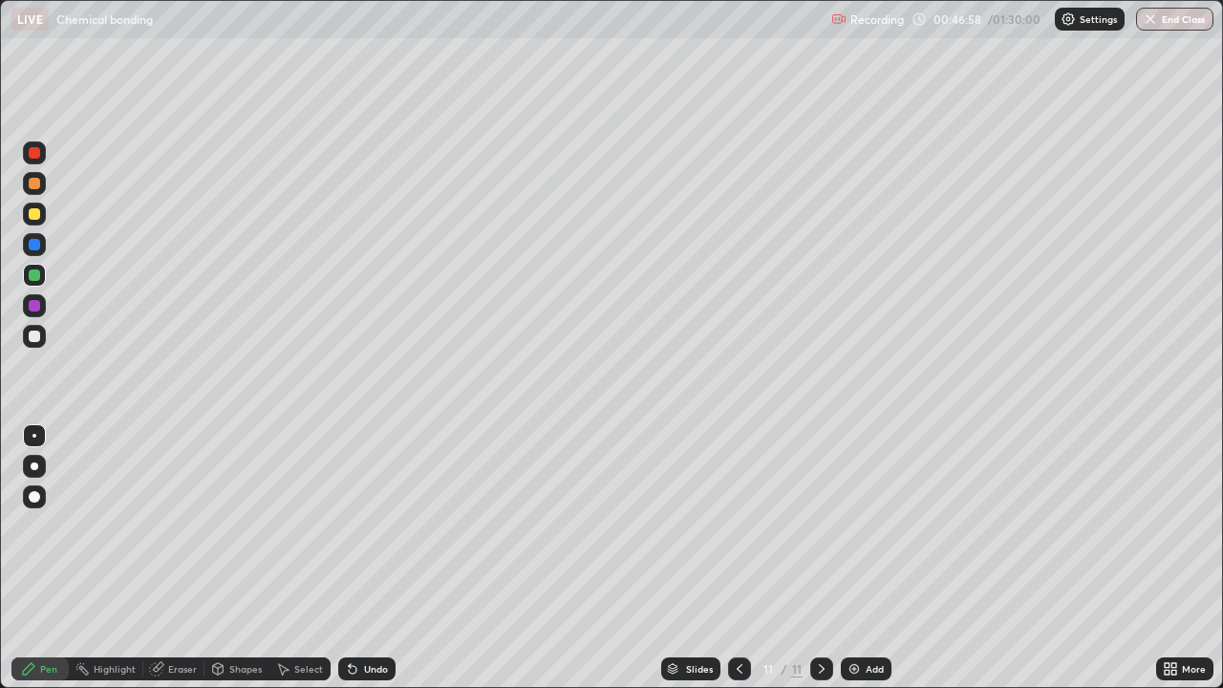
click at [738, 558] on icon at bounding box center [739, 668] width 15 height 15
click at [818, 558] on icon at bounding box center [821, 668] width 15 height 15
click at [28, 214] on div at bounding box center [34, 214] width 23 height 23
click at [738, 558] on icon at bounding box center [739, 668] width 15 height 15
click at [738, 558] on icon at bounding box center [740, 669] width 6 height 10
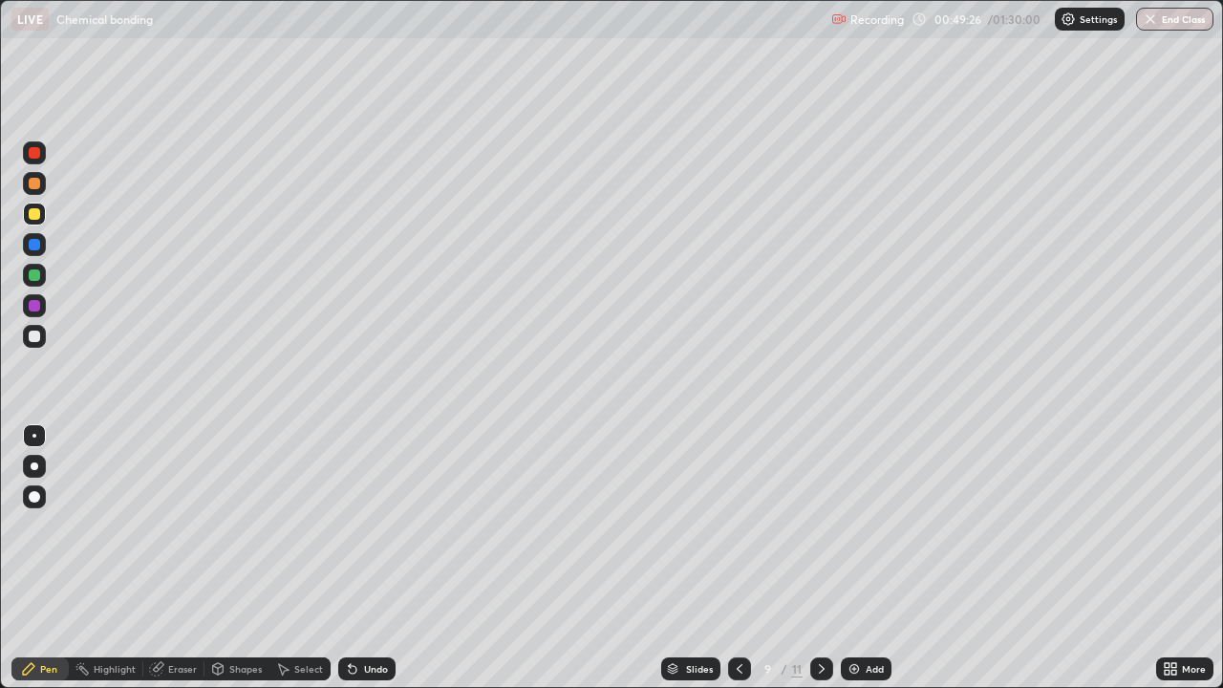
click at [820, 558] on icon at bounding box center [821, 668] width 15 height 15
click at [811, 558] on div at bounding box center [822, 669] width 23 height 23
click at [32, 305] on div at bounding box center [34, 305] width 11 height 11
click at [861, 558] on div "Add" at bounding box center [866, 669] width 51 height 23
click at [32, 241] on div at bounding box center [34, 244] width 11 height 11
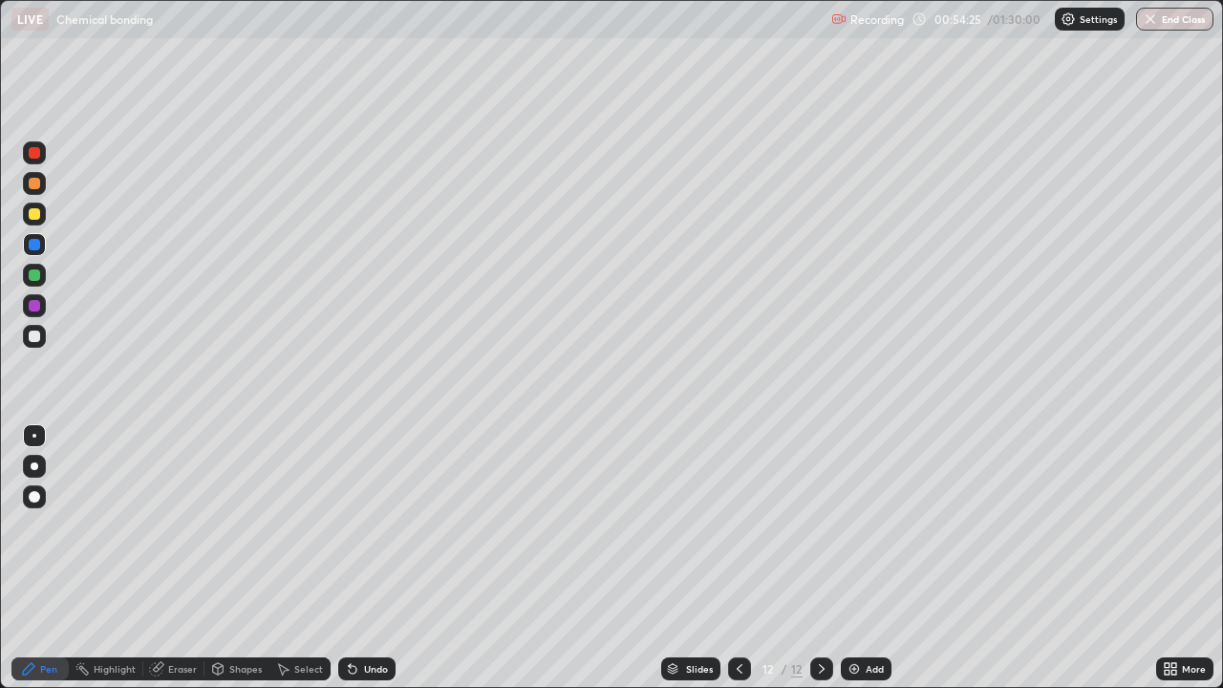
click at [243, 558] on div "Shapes" at bounding box center [245, 669] width 32 height 10
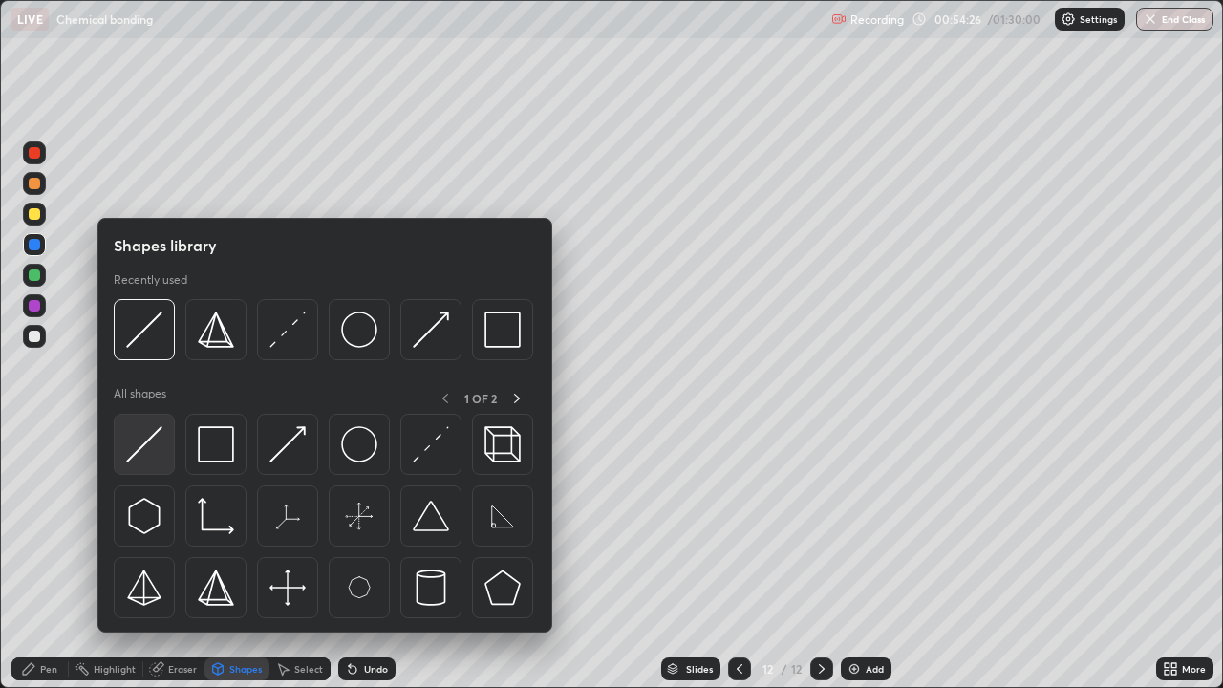
click at [150, 442] on img at bounding box center [144, 444] width 36 height 36
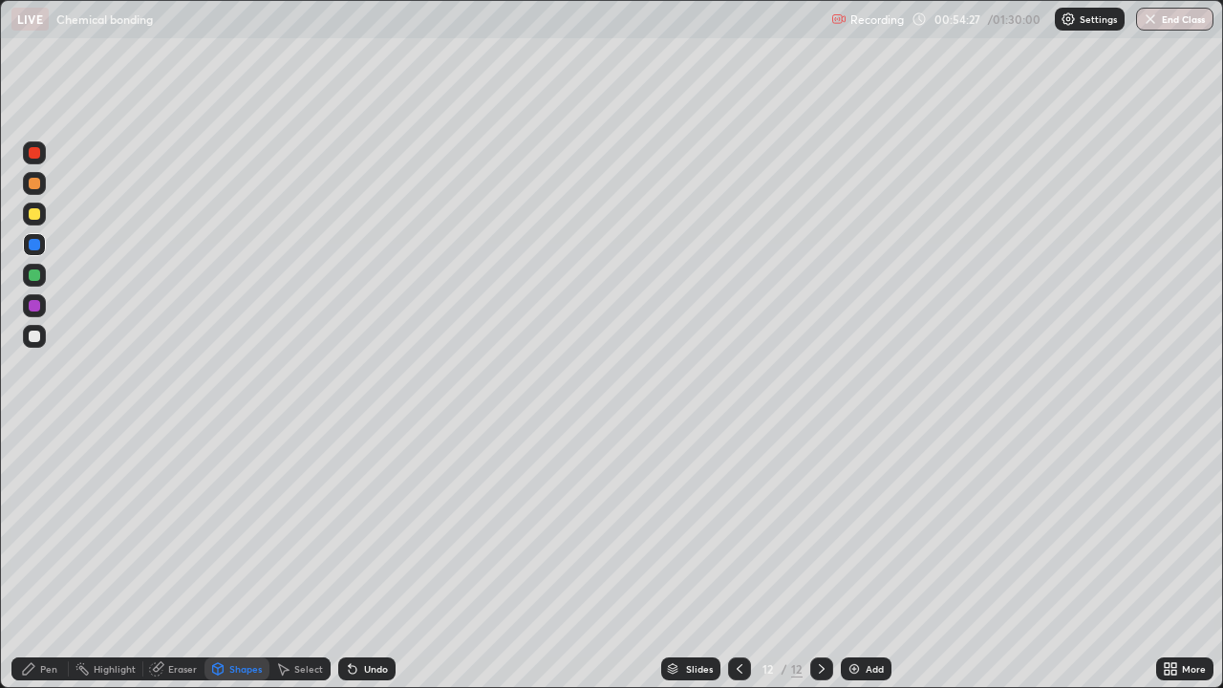
click at [36, 300] on div at bounding box center [34, 305] width 11 height 11
click at [44, 558] on div "Pen" at bounding box center [48, 669] width 17 height 10
click at [32, 329] on div at bounding box center [34, 336] width 23 height 23
click at [26, 299] on div at bounding box center [34, 305] width 23 height 23
click at [31, 241] on div at bounding box center [34, 244] width 11 height 11
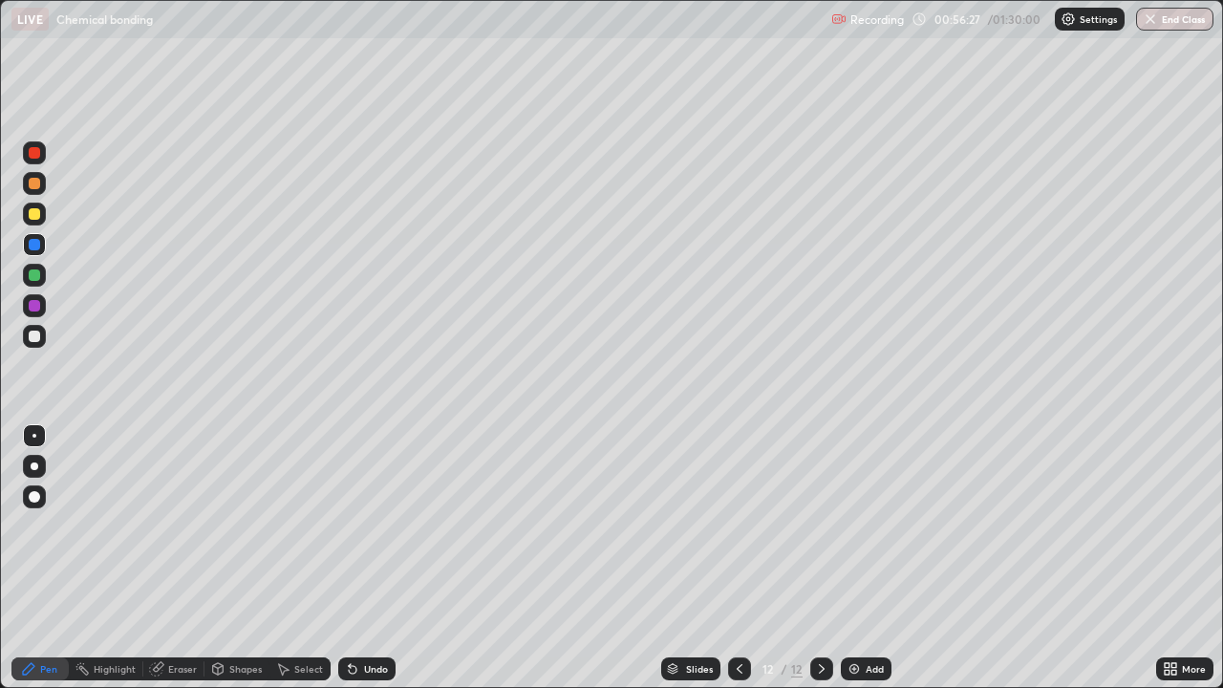
click at [30, 148] on div at bounding box center [34, 152] width 11 height 11
click at [31, 335] on div at bounding box center [34, 336] width 11 height 11
click at [858, 558] on img at bounding box center [854, 668] width 15 height 15
click at [1171, 558] on icon at bounding box center [1170, 668] width 15 height 15
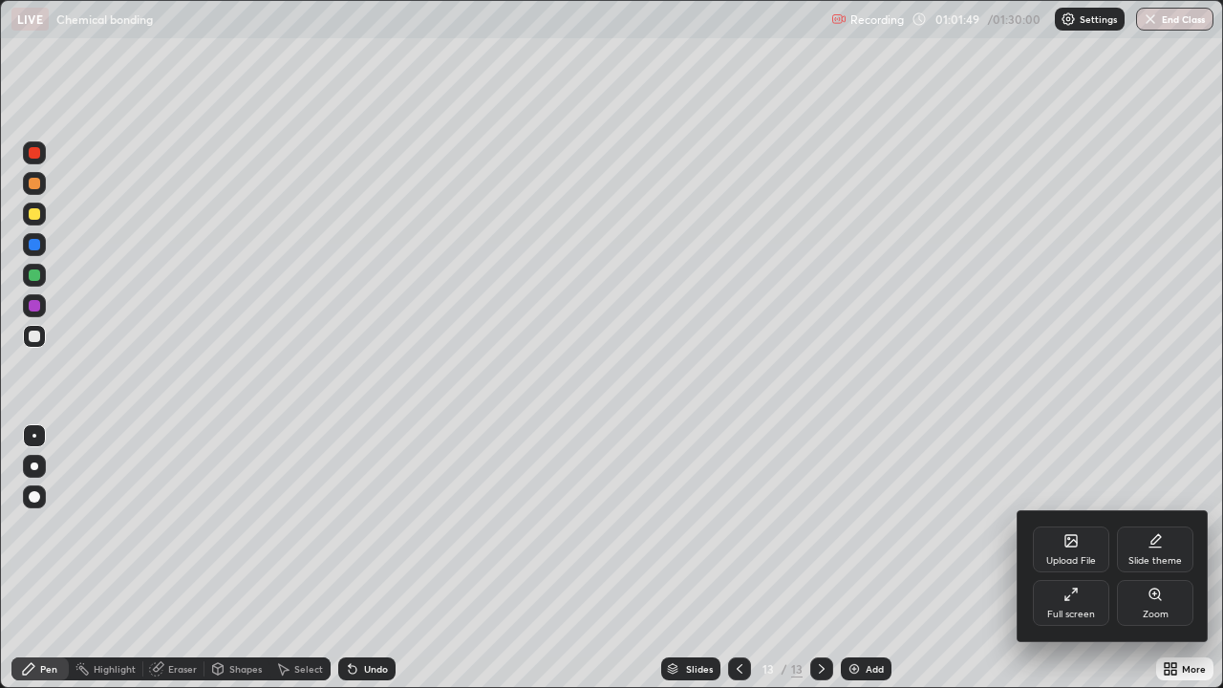
click at [1069, 558] on icon at bounding box center [1068, 598] width 4 height 4
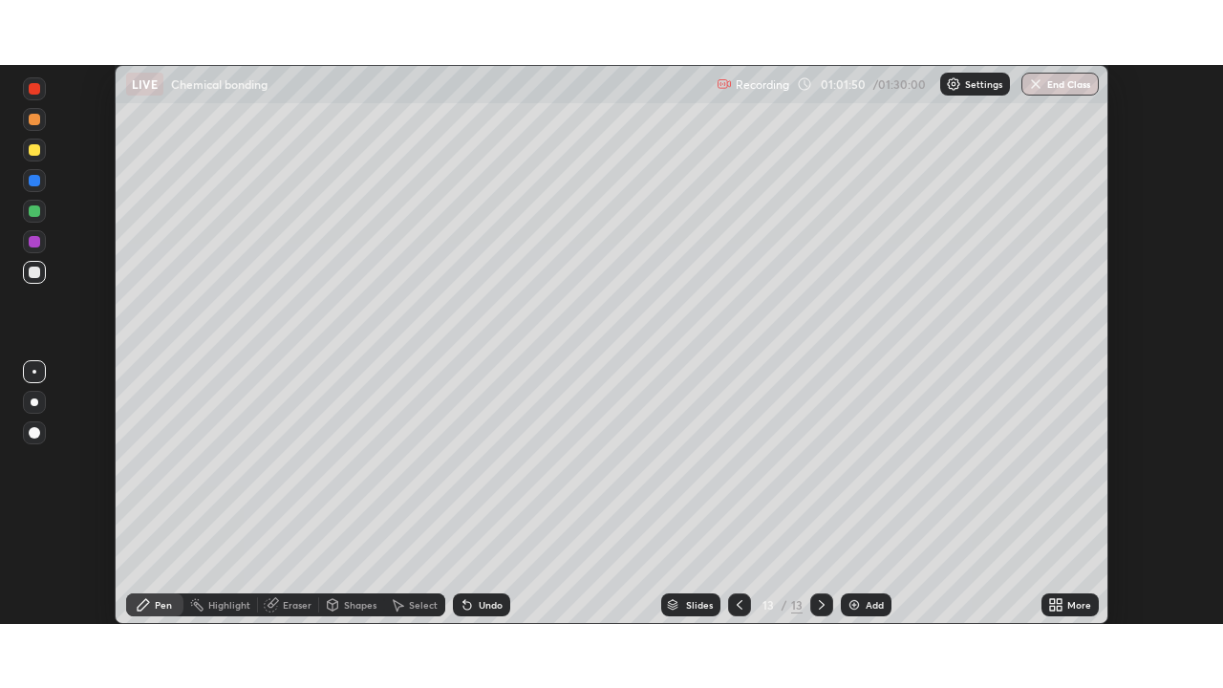
scroll to position [95020, 94355]
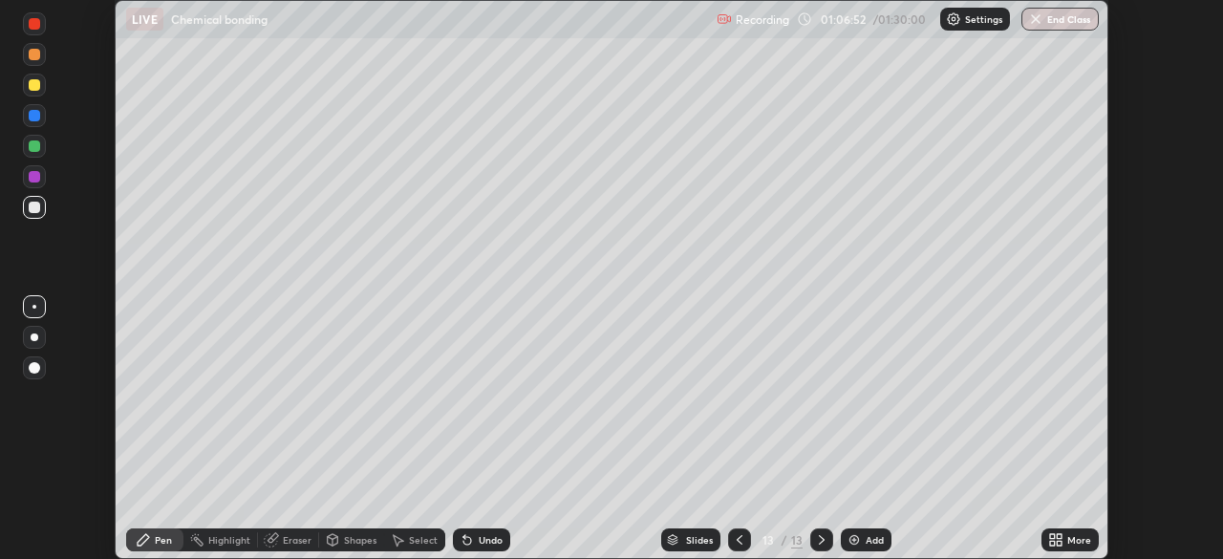
click at [1061, 545] on icon at bounding box center [1059, 543] width 5 height 5
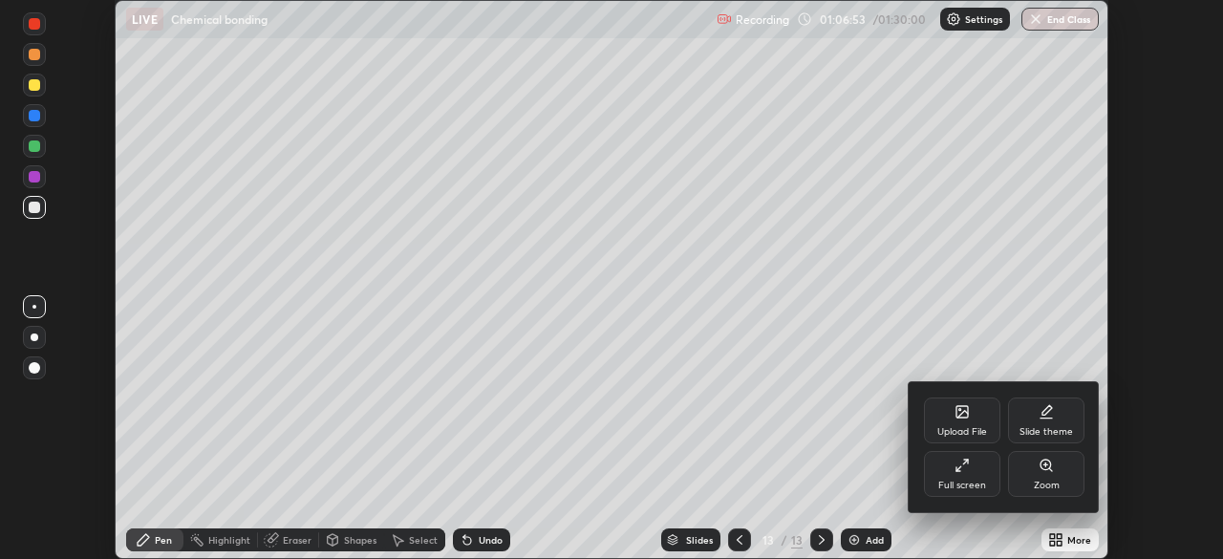
click at [974, 475] on div "Full screen" at bounding box center [962, 474] width 76 height 46
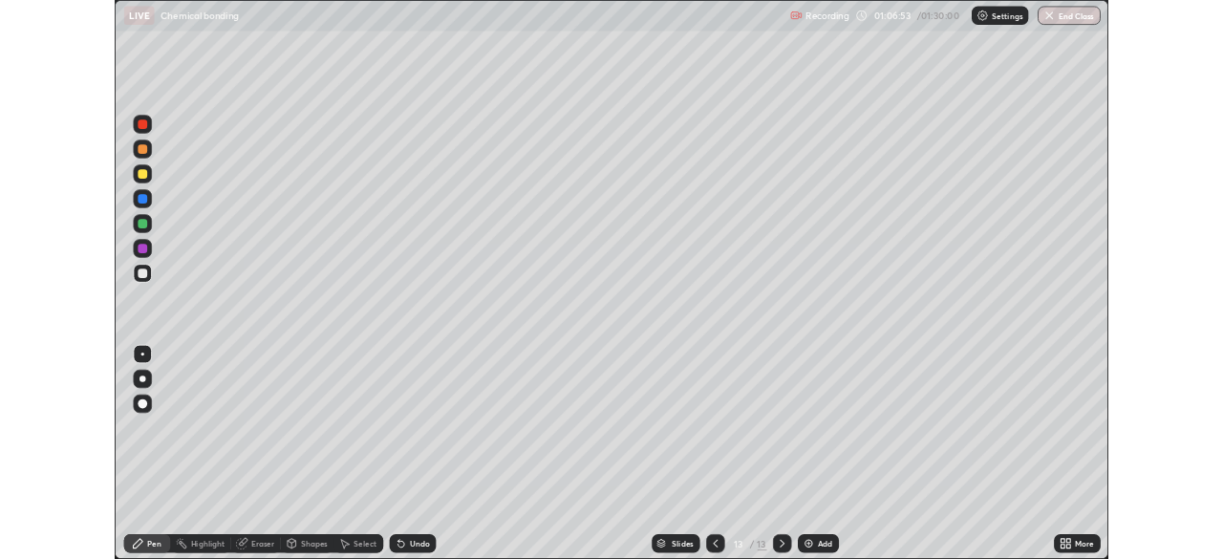
scroll to position [688, 1223]
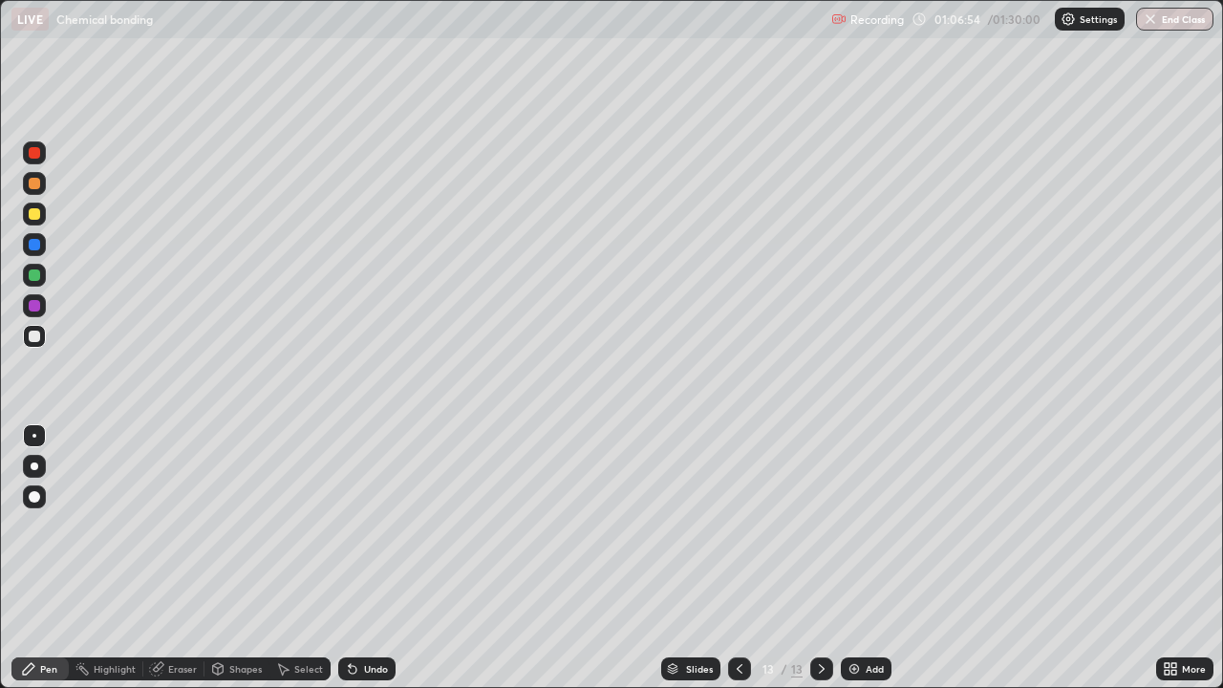
click at [35, 275] on div at bounding box center [34, 275] width 11 height 11
click at [32, 214] on div at bounding box center [34, 213] width 11 height 11
click at [32, 302] on div at bounding box center [34, 305] width 11 height 11
click at [27, 275] on div at bounding box center [34, 275] width 23 height 23
click at [31, 335] on div at bounding box center [34, 336] width 11 height 11
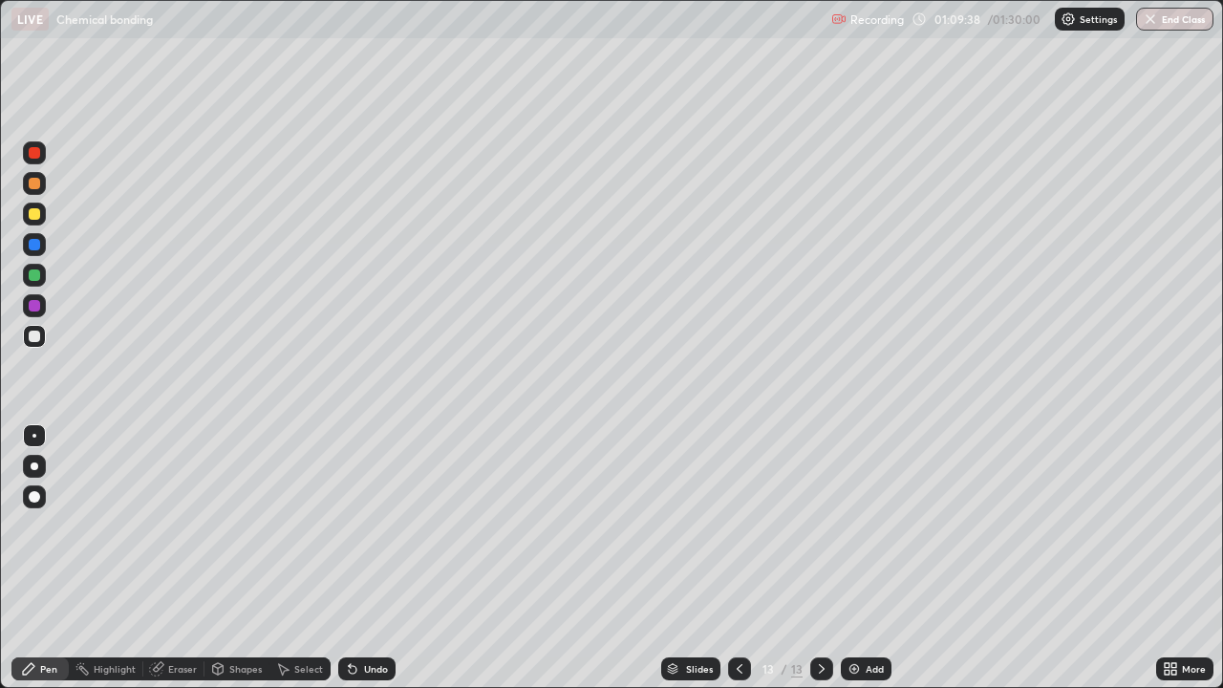
click at [32, 300] on div at bounding box center [34, 305] width 11 height 11
click at [29, 149] on div at bounding box center [34, 152] width 11 height 11
click at [867, 558] on div "Add" at bounding box center [875, 669] width 18 height 10
click at [32, 273] on div at bounding box center [34, 275] width 11 height 11
click at [26, 311] on div at bounding box center [34, 305] width 23 height 23
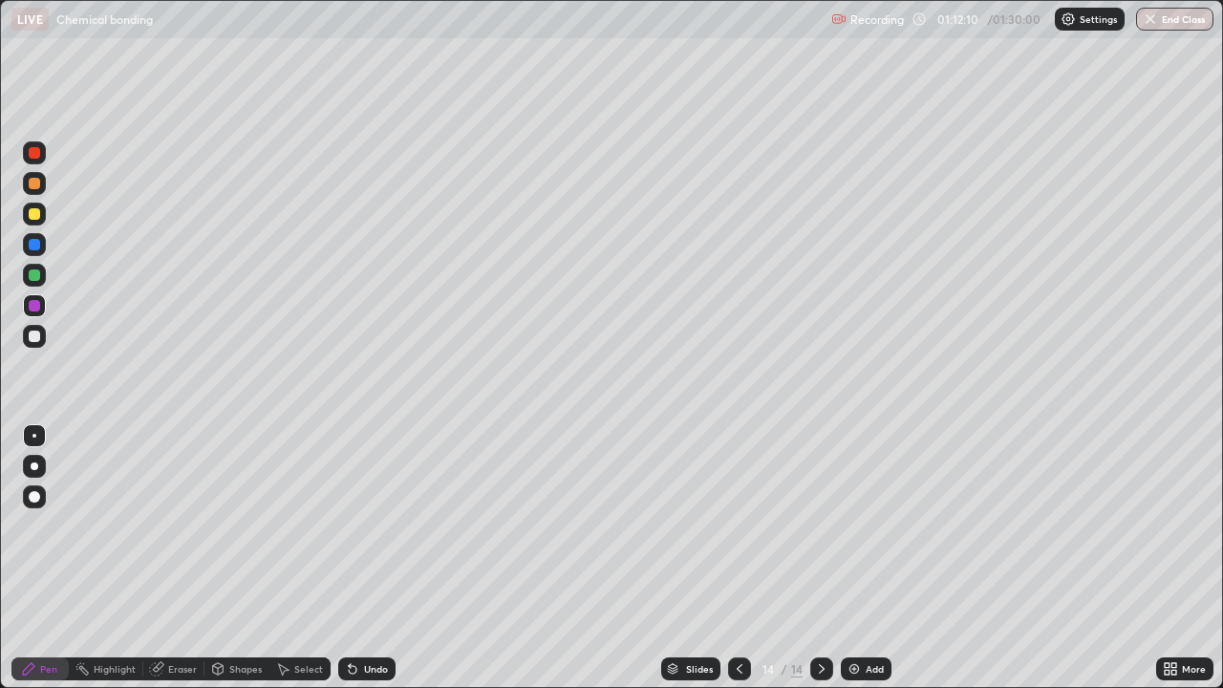
click at [32, 270] on div at bounding box center [34, 275] width 11 height 11
click at [32, 241] on div at bounding box center [34, 244] width 11 height 11
click at [30, 153] on div at bounding box center [34, 152] width 11 height 11
click at [738, 558] on icon at bounding box center [739, 668] width 15 height 15
click at [820, 558] on icon at bounding box center [821, 668] width 15 height 15
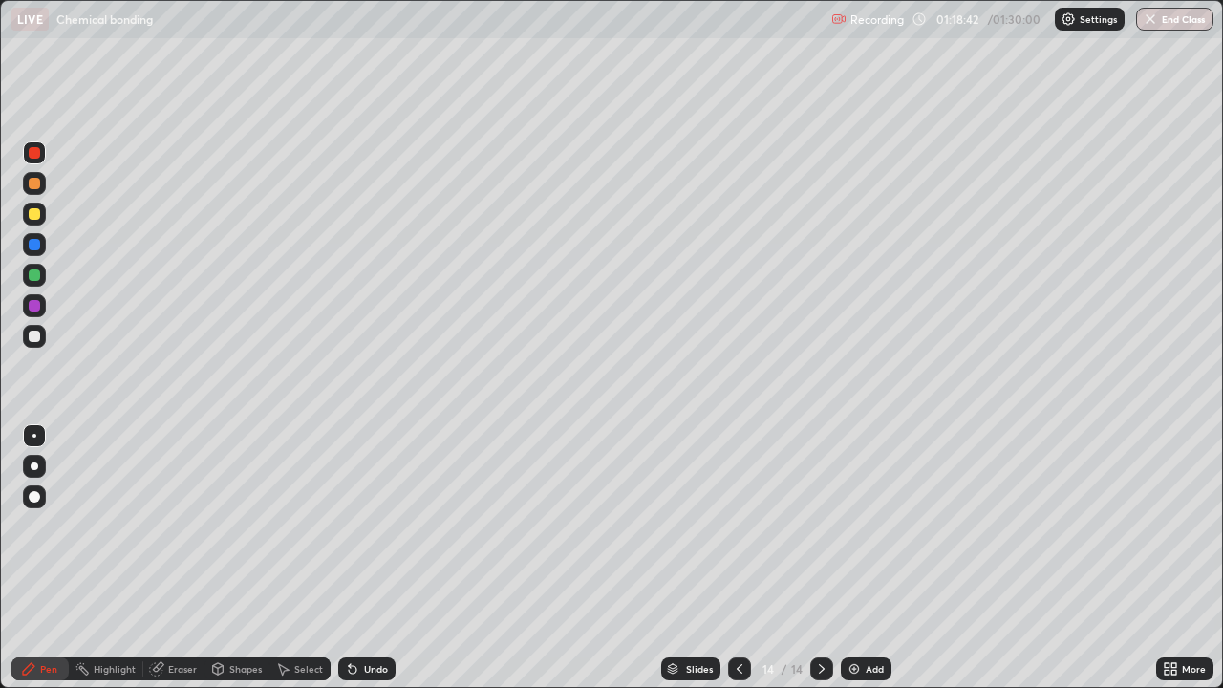
click at [865, 558] on div "Add" at bounding box center [866, 669] width 51 height 23
click at [32, 270] on div at bounding box center [34, 275] width 11 height 11
click at [31, 303] on div at bounding box center [34, 305] width 11 height 11
click at [32, 283] on div at bounding box center [34, 275] width 23 height 23
click at [32, 248] on div at bounding box center [34, 244] width 11 height 11
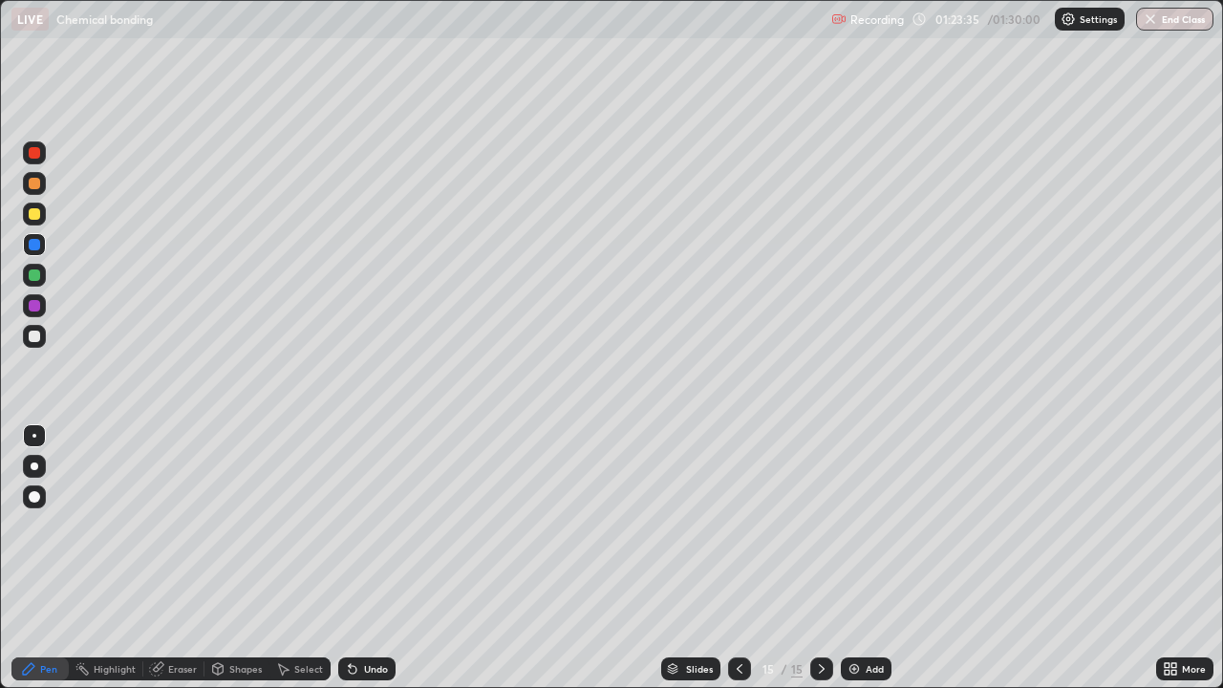
click at [867, 558] on div "Add" at bounding box center [866, 669] width 51 height 23
click at [37, 273] on div at bounding box center [34, 275] width 11 height 11
click at [186, 558] on div "Eraser" at bounding box center [182, 669] width 29 height 10
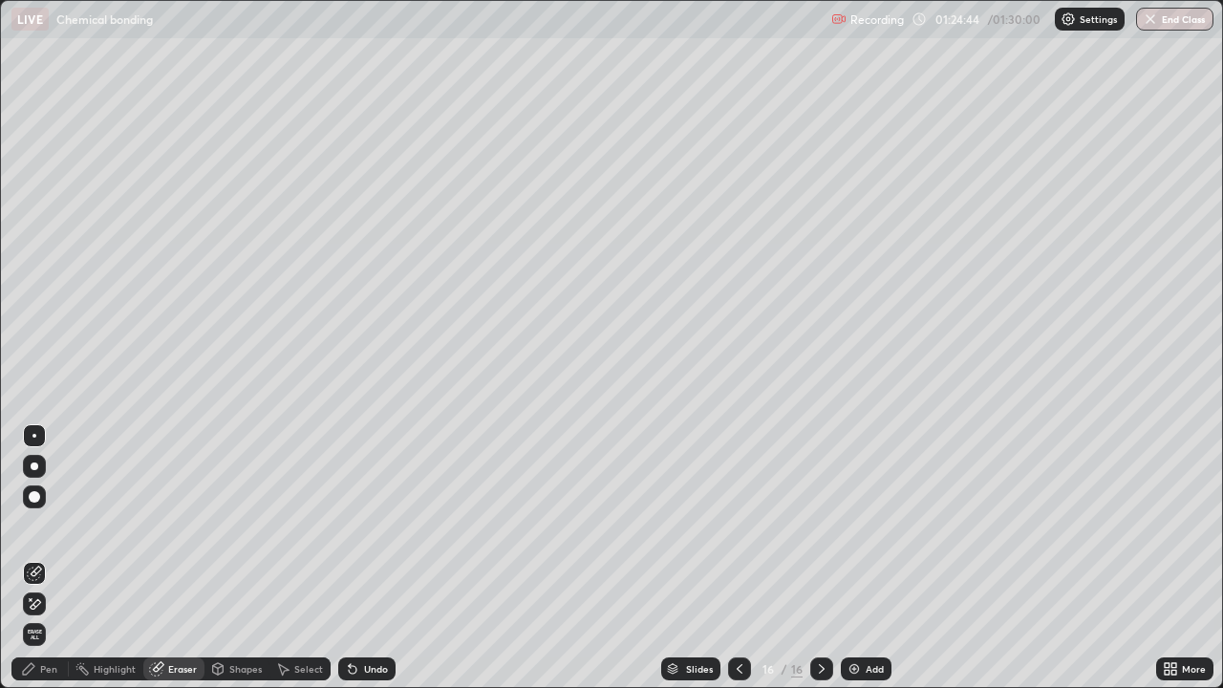
click at [57, 558] on div "Pen" at bounding box center [39, 669] width 57 height 23
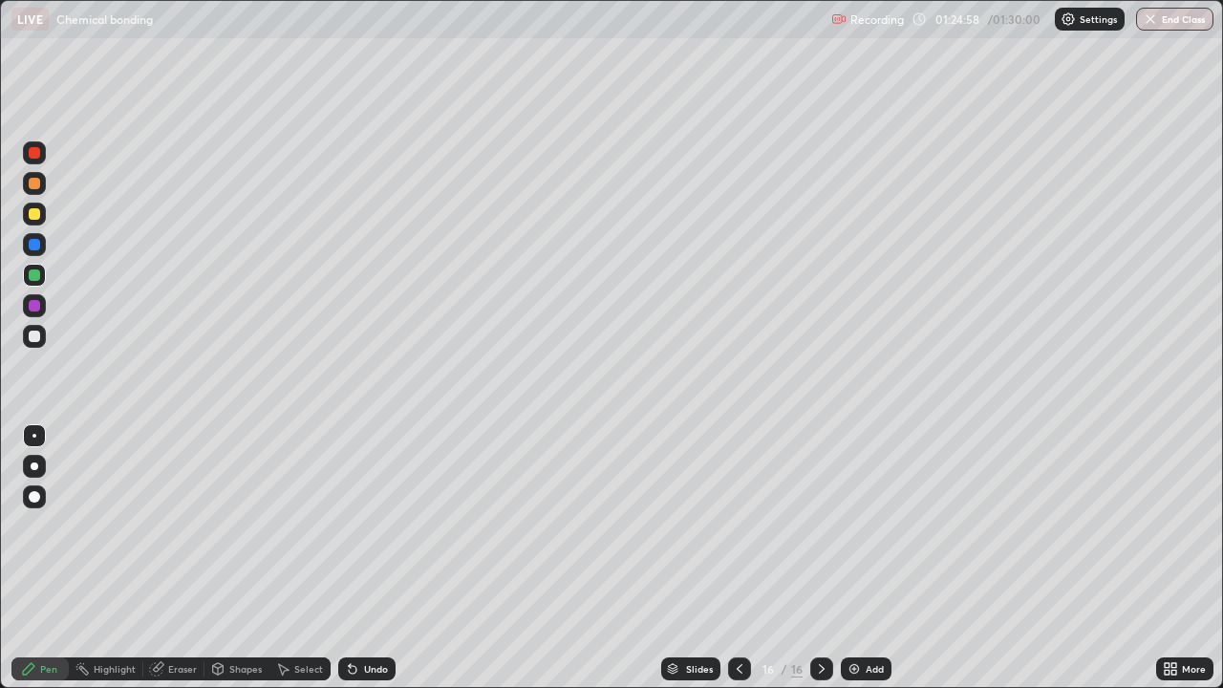
click at [32, 154] on div at bounding box center [34, 152] width 11 height 11
click at [918, 15] on icon at bounding box center [921, 18] width 15 height 15
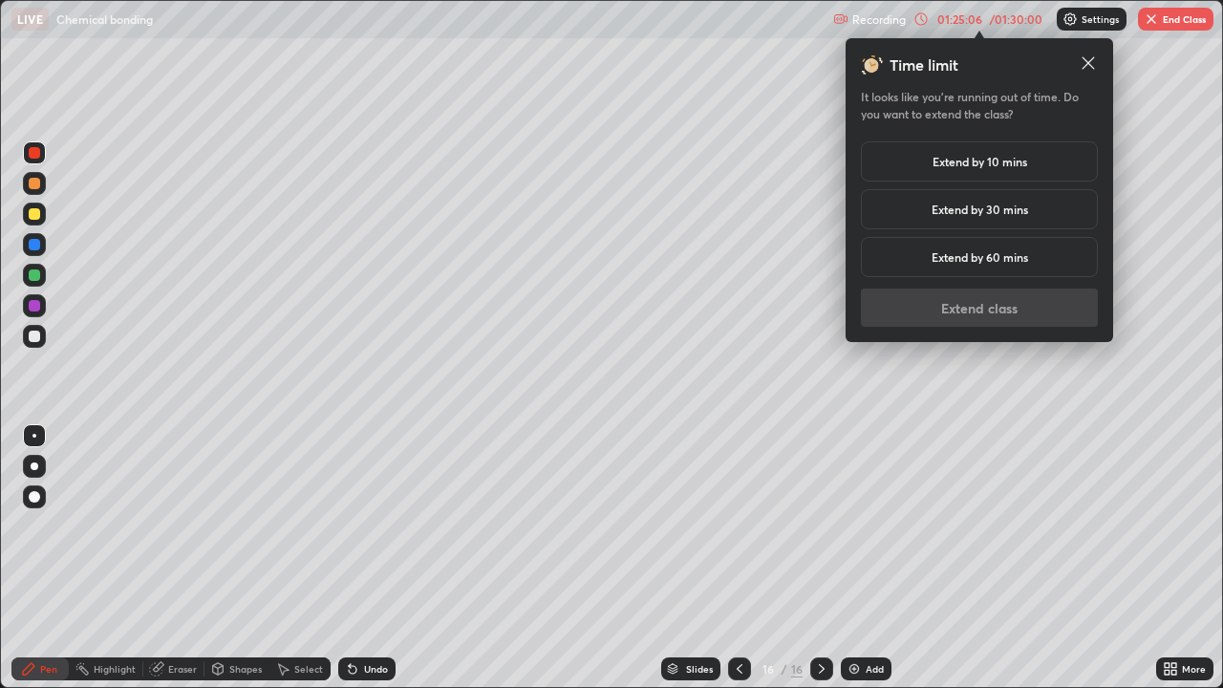
click at [934, 164] on h5 "Extend by 10 mins" at bounding box center [980, 161] width 95 height 17
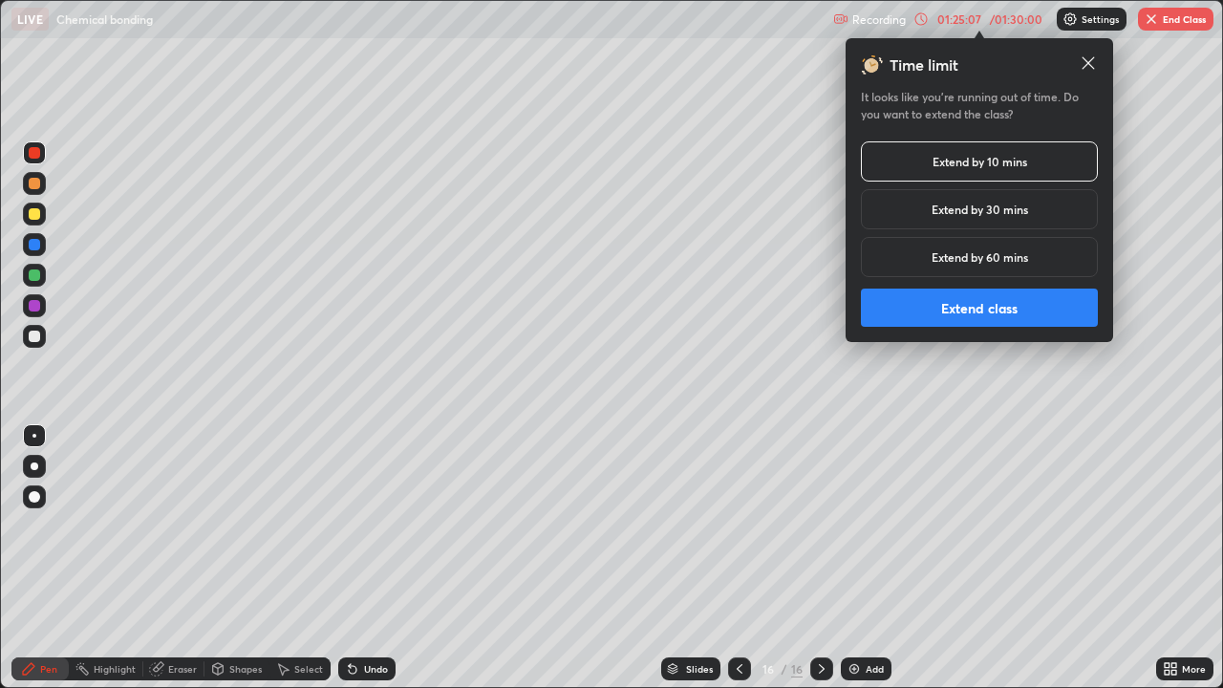
click at [942, 295] on button "Extend class" at bounding box center [979, 308] width 237 height 38
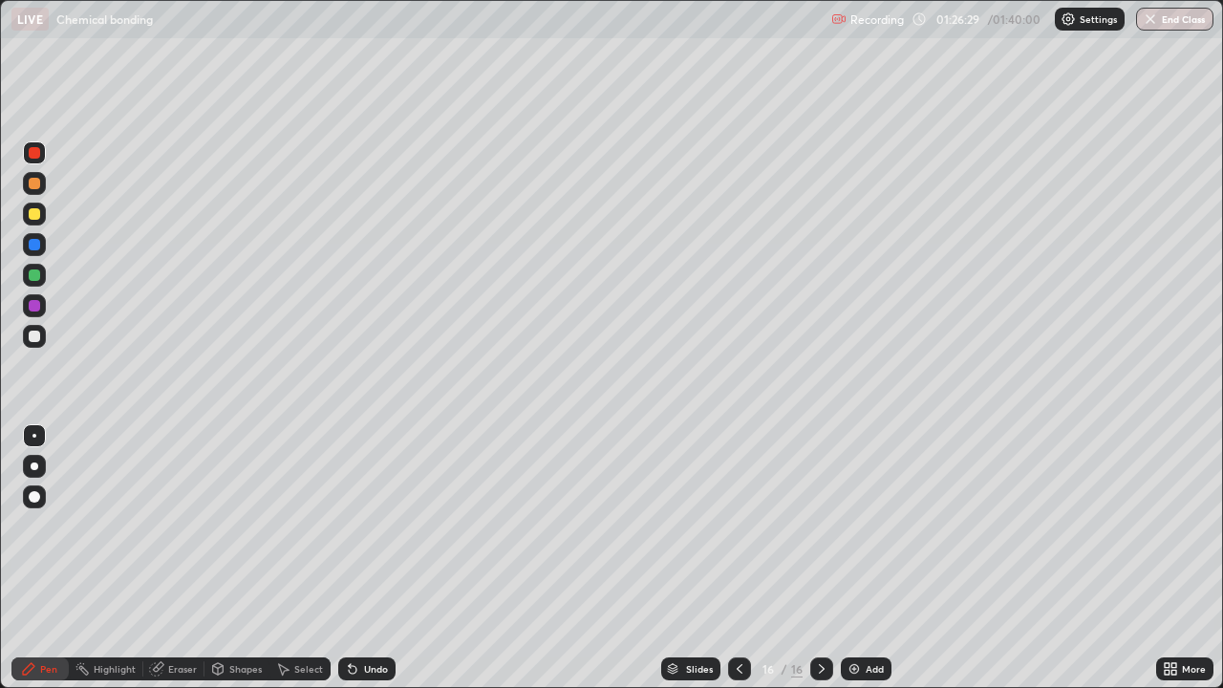
click at [865, 558] on div "Add" at bounding box center [866, 669] width 51 height 23
click at [33, 307] on div at bounding box center [34, 305] width 11 height 11
click at [27, 303] on div at bounding box center [34, 305] width 23 height 23
click at [862, 558] on div "Add" at bounding box center [866, 669] width 51 height 23
click at [35, 274] on div at bounding box center [34, 275] width 11 height 11
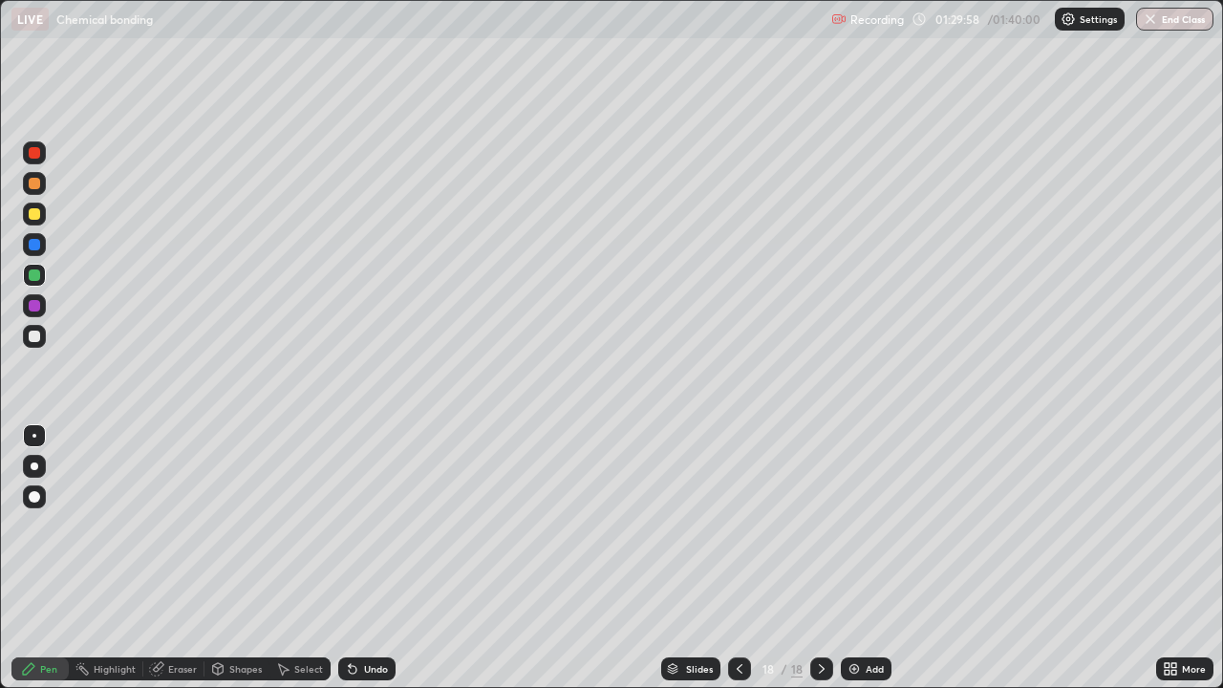
click at [34, 307] on div at bounding box center [34, 305] width 11 height 11
click at [34, 337] on div at bounding box center [34, 336] width 11 height 11
click at [32, 243] on div at bounding box center [34, 244] width 11 height 11
click at [870, 558] on div "Add" at bounding box center [875, 669] width 18 height 10
click at [35, 306] on div at bounding box center [34, 305] width 11 height 11
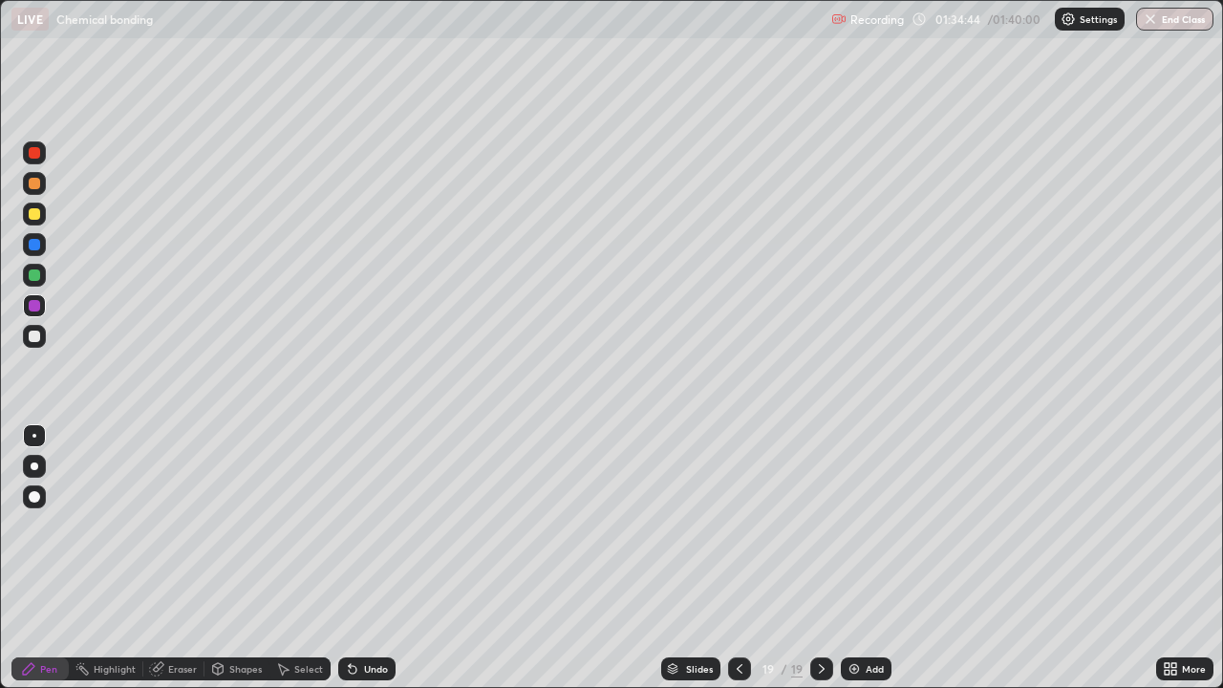
click at [738, 558] on icon at bounding box center [739, 668] width 15 height 15
click at [32, 210] on div at bounding box center [34, 213] width 11 height 11
click at [921, 18] on icon at bounding box center [921, 18] width 15 height 15
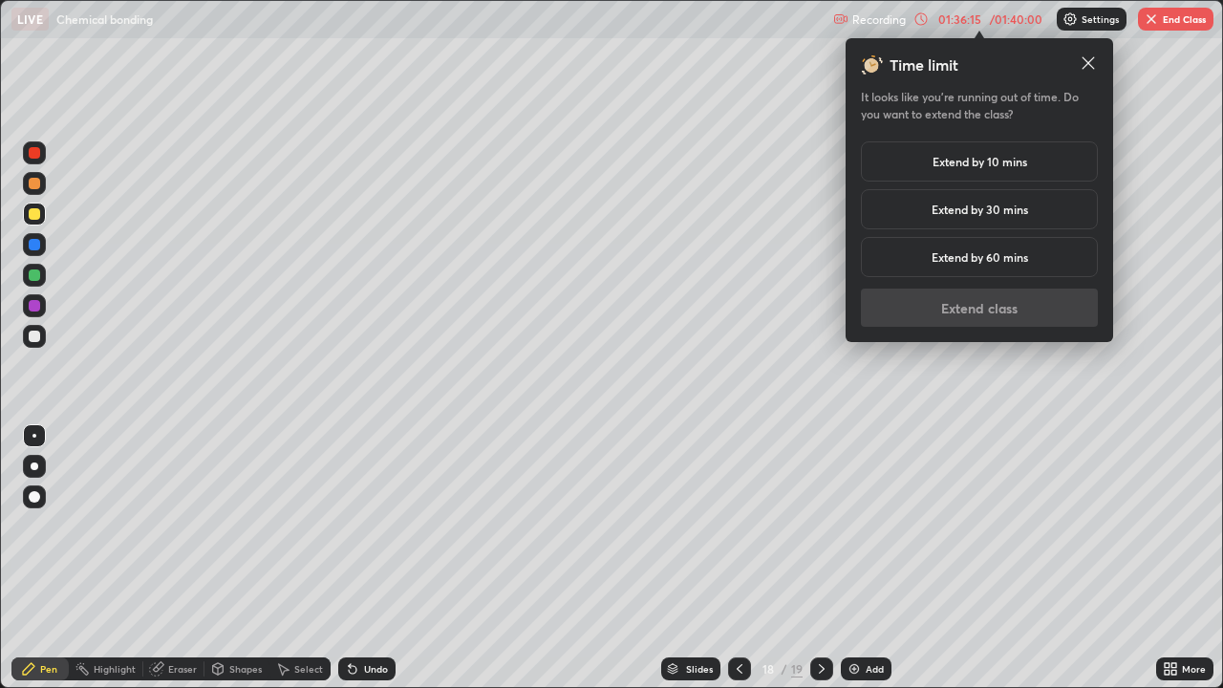
click at [924, 158] on div "Extend by 10 mins" at bounding box center [979, 161] width 237 height 40
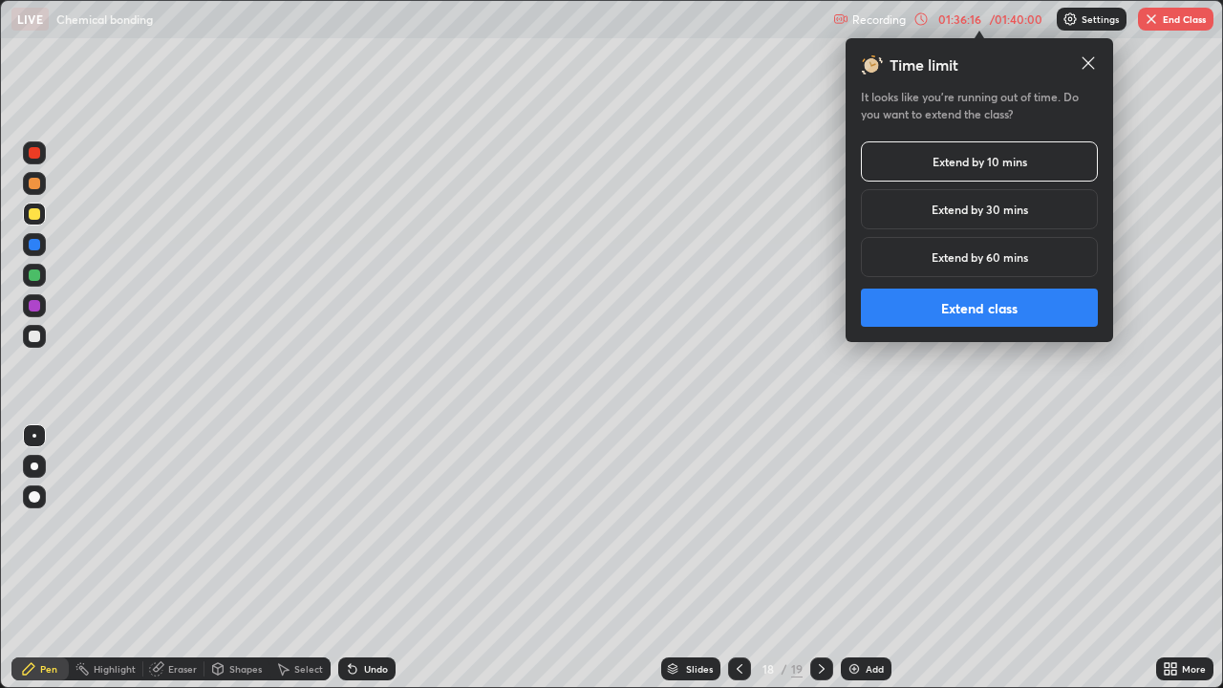
click at [917, 299] on button "Extend class" at bounding box center [979, 308] width 237 height 38
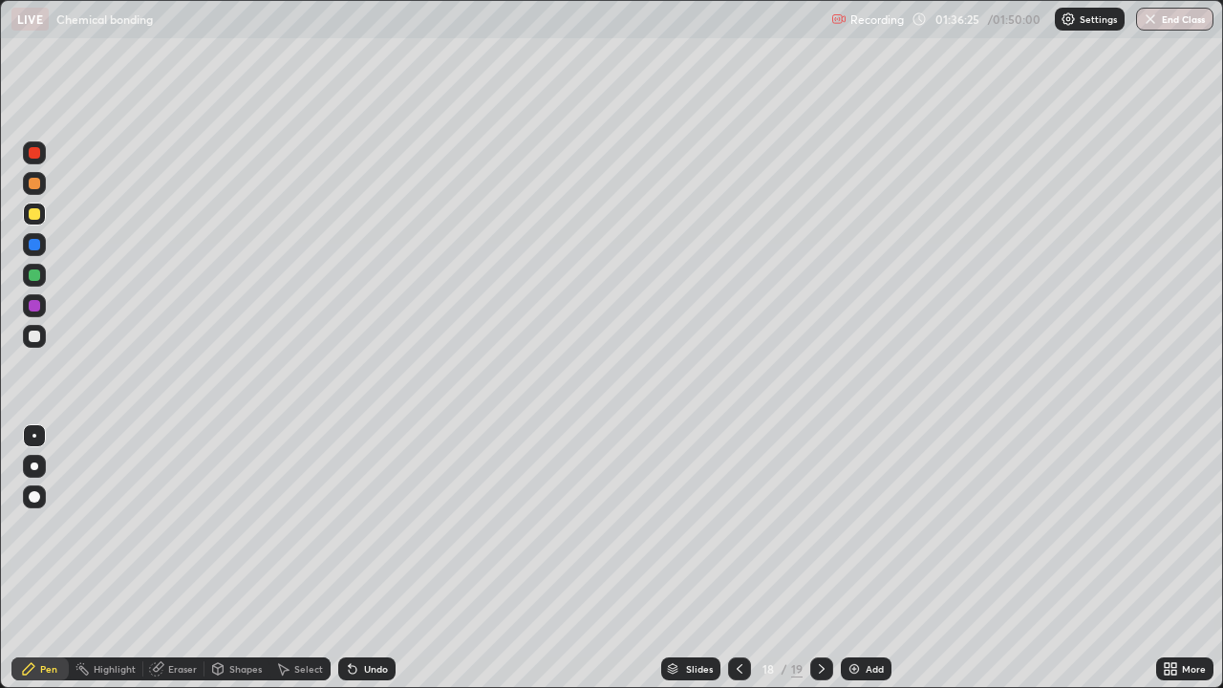
click at [819, 558] on icon at bounding box center [821, 668] width 15 height 15
click at [1169, 558] on icon at bounding box center [1167, 665] width 5 height 5
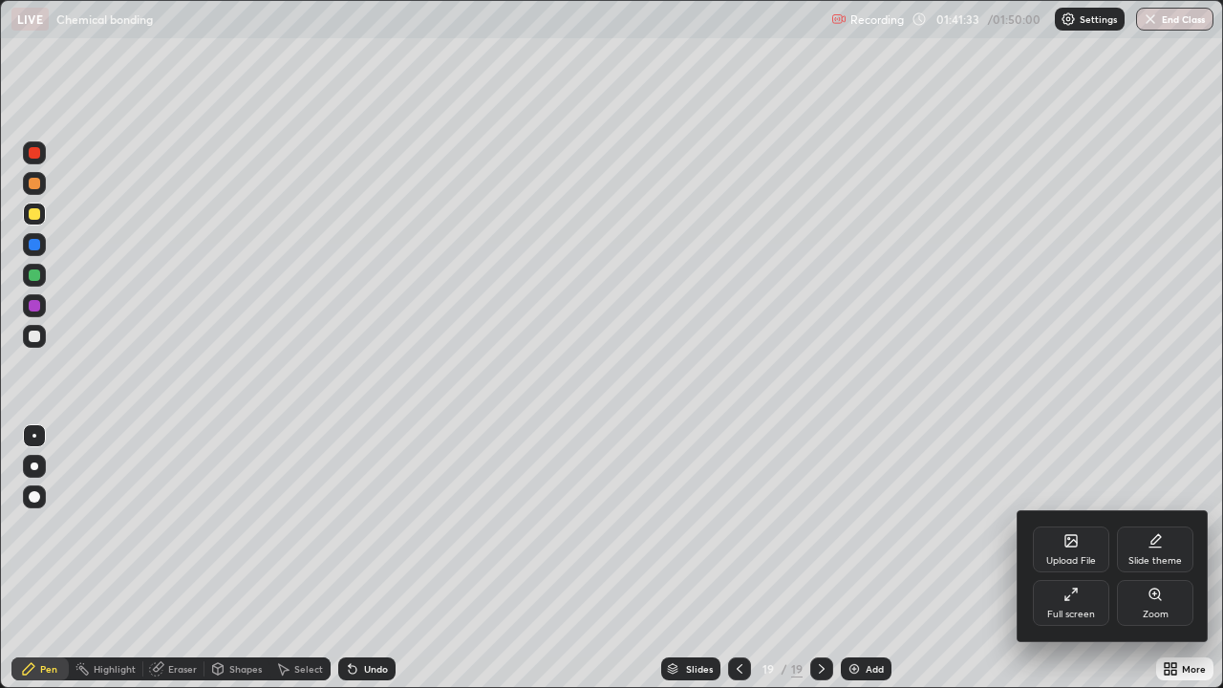
click at [1067, 558] on div "Full screen" at bounding box center [1072, 615] width 48 height 10
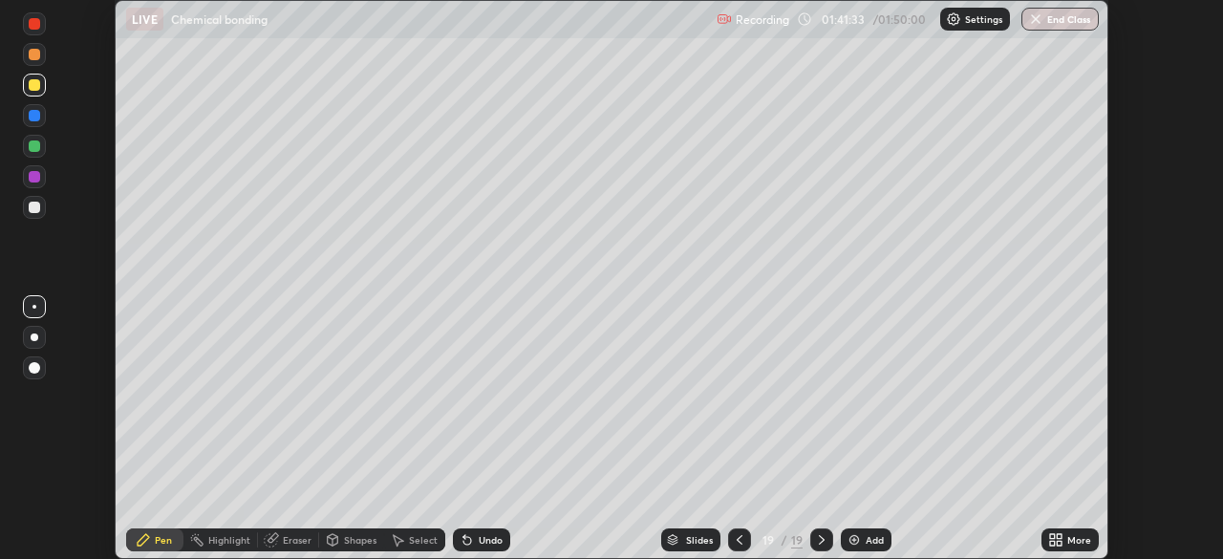
scroll to position [95020, 94355]
